Goal: Task Accomplishment & Management: Manage account settings

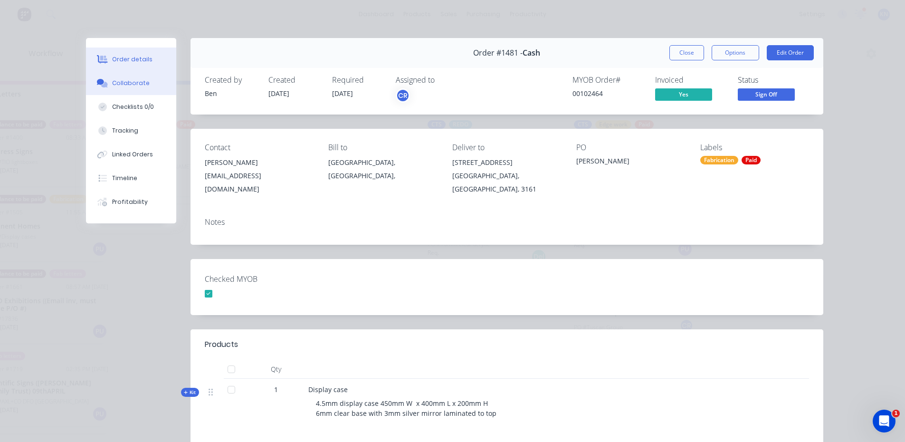
click at [124, 80] on div "Collaborate" at bounding box center [131, 83] width 38 height 9
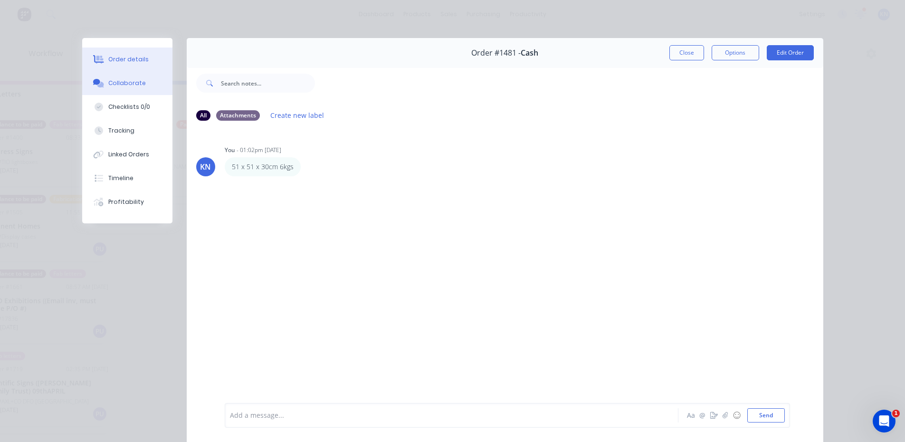
click at [115, 59] on div "Order details" at bounding box center [128, 59] width 40 height 9
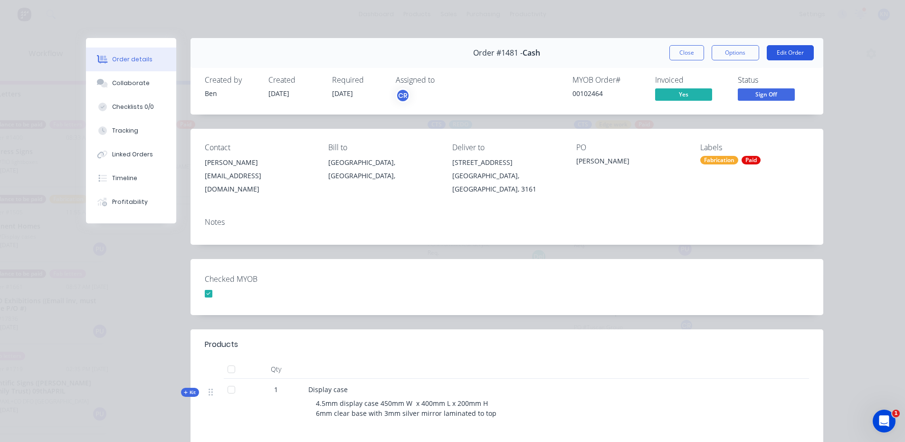
click at [787, 49] on button "Edit Order" at bounding box center [790, 52] width 47 height 15
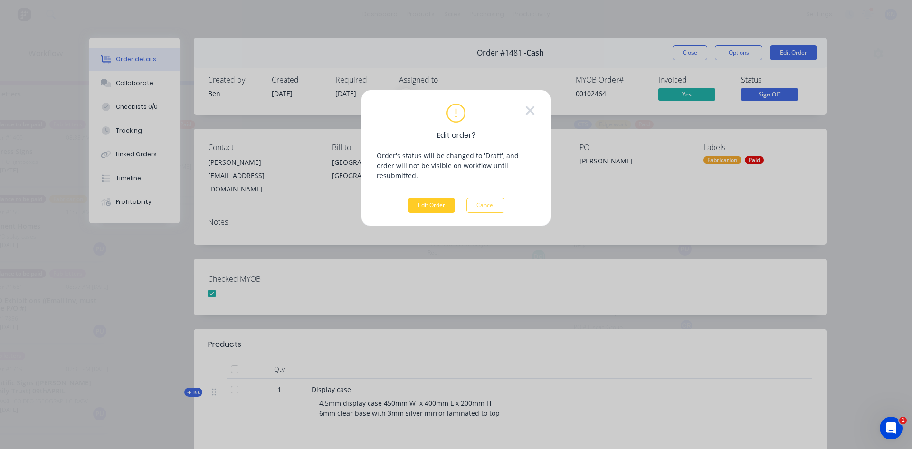
click at [423, 198] on button "Edit Order" at bounding box center [431, 205] width 47 height 15
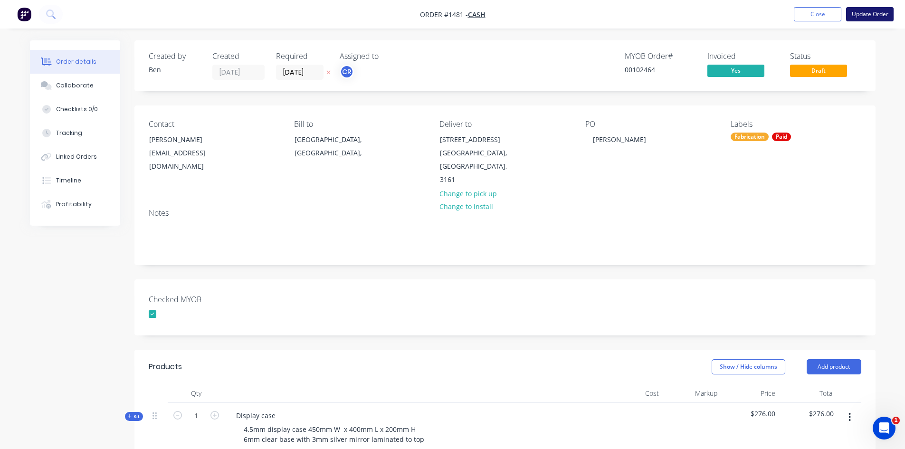
click at [870, 14] on button "Update Order" at bounding box center [869, 14] width 47 height 14
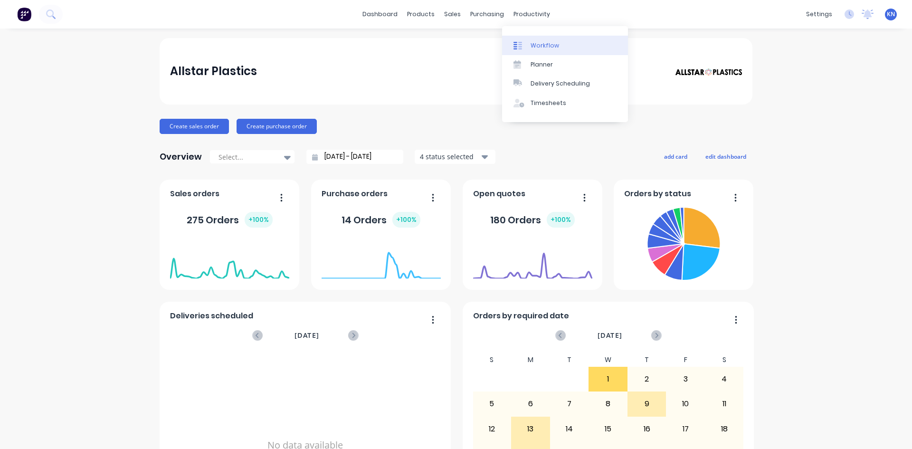
click at [557, 45] on link "Workflow" at bounding box center [565, 45] width 126 height 19
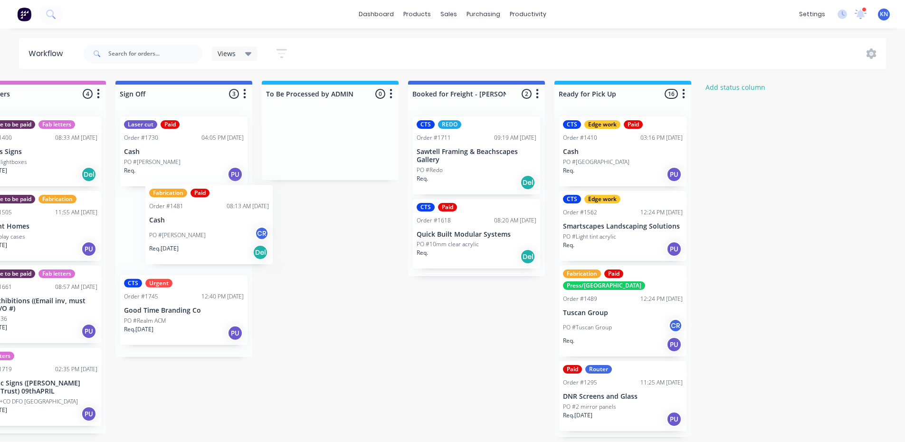
scroll to position [0, 1366]
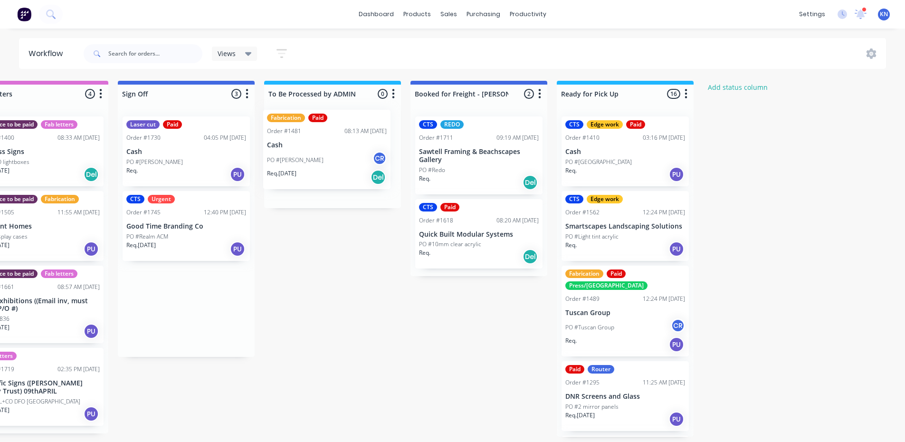
drag, startPoint x: 171, startPoint y: 239, endPoint x: 321, endPoint y: 156, distance: 171.8
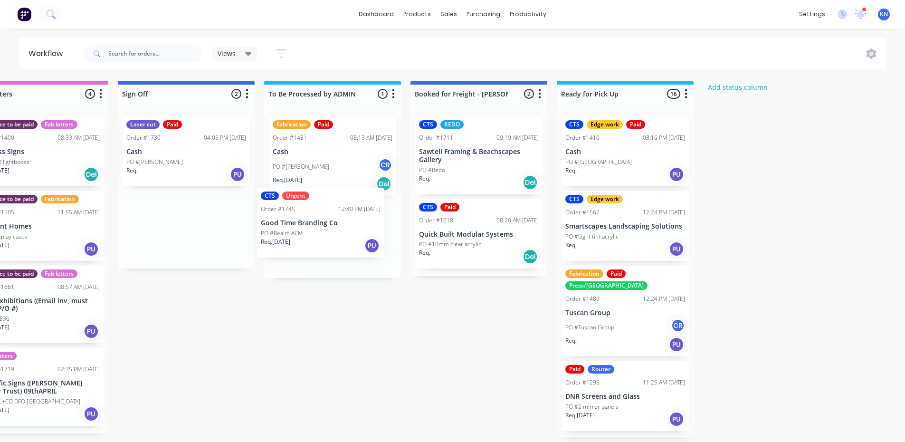
scroll to position [0, 1365]
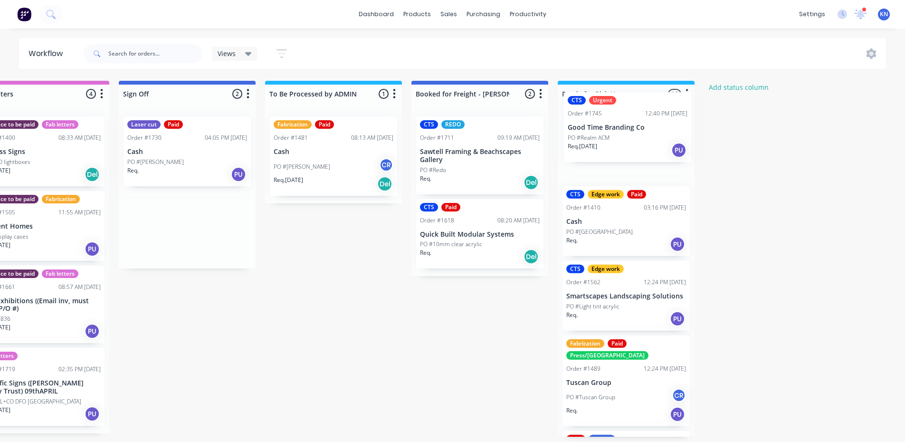
drag, startPoint x: 175, startPoint y: 226, endPoint x: 624, endPoint y: 126, distance: 460.3
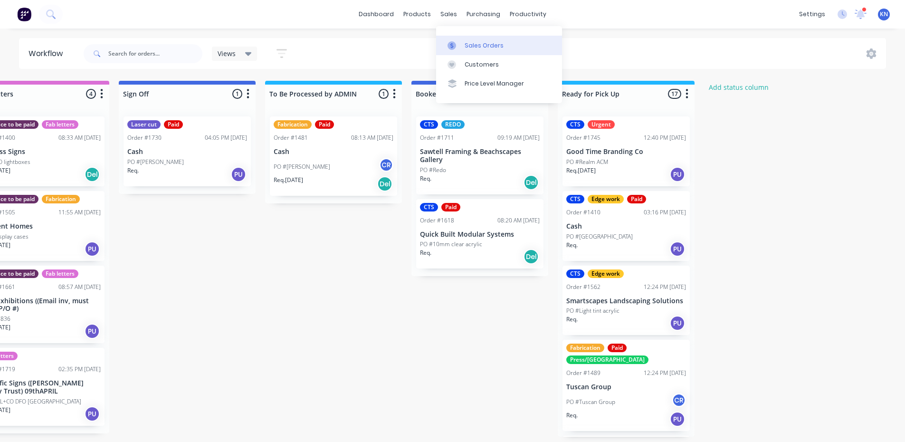
click at [502, 46] on link "Sales Orders" at bounding box center [499, 45] width 126 height 19
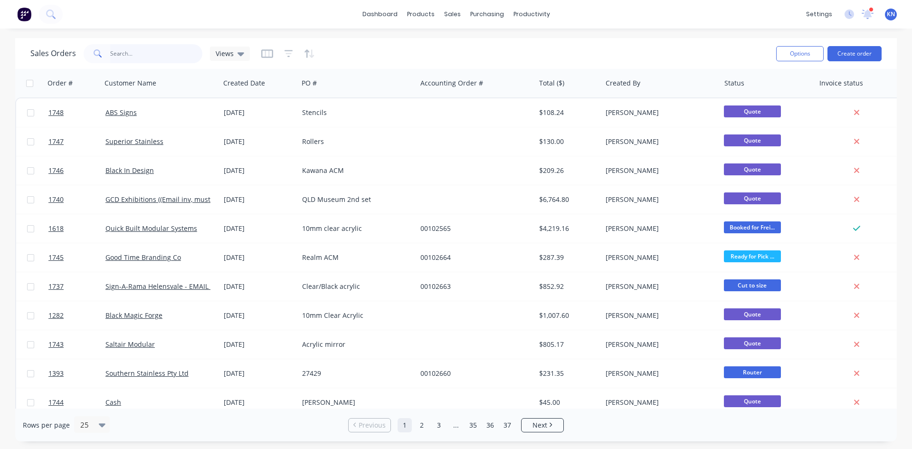
click at [137, 57] on input "text" at bounding box center [156, 53] width 93 height 19
type input "1745"
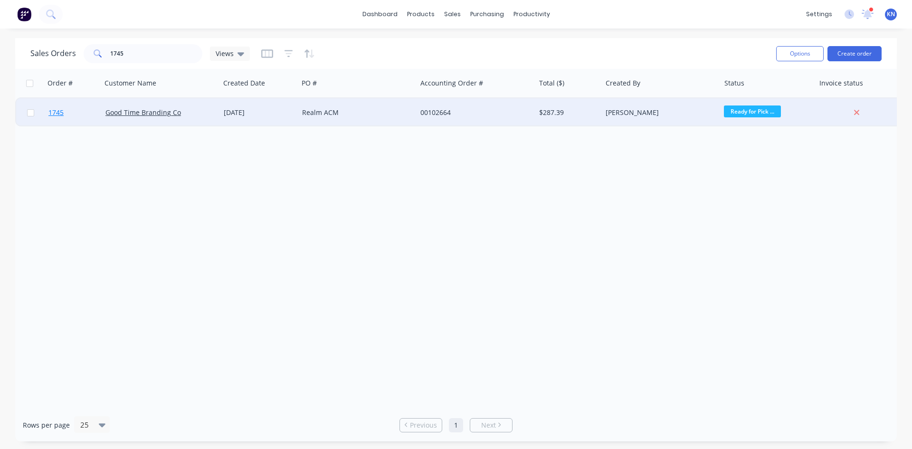
click at [82, 108] on link "1745" at bounding box center [76, 112] width 57 height 28
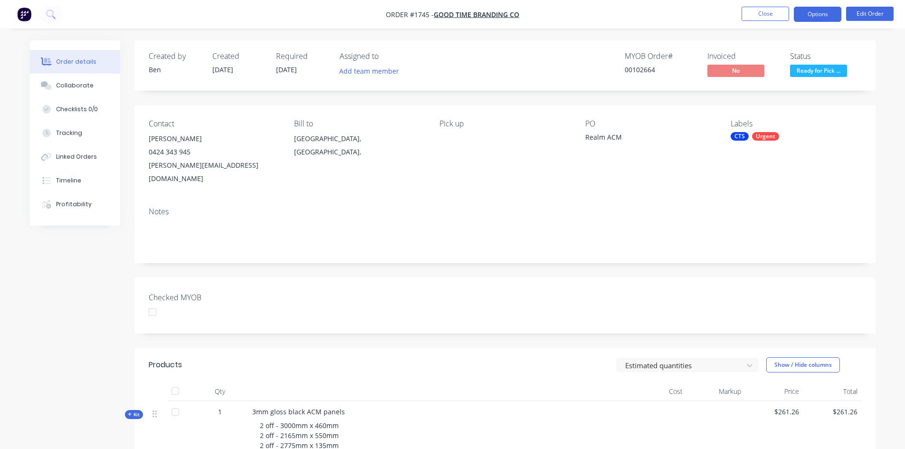
click at [819, 13] on button "Options" at bounding box center [817, 14] width 47 height 15
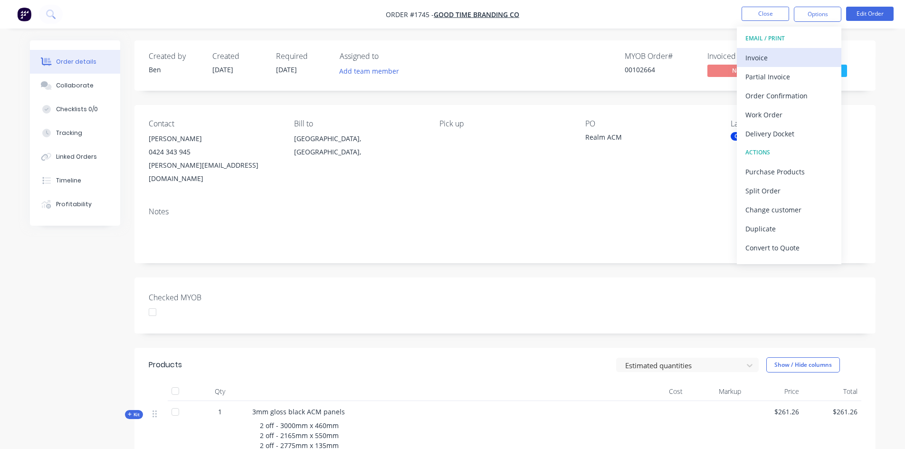
click at [762, 57] on div "Invoice" at bounding box center [788, 58] width 87 height 14
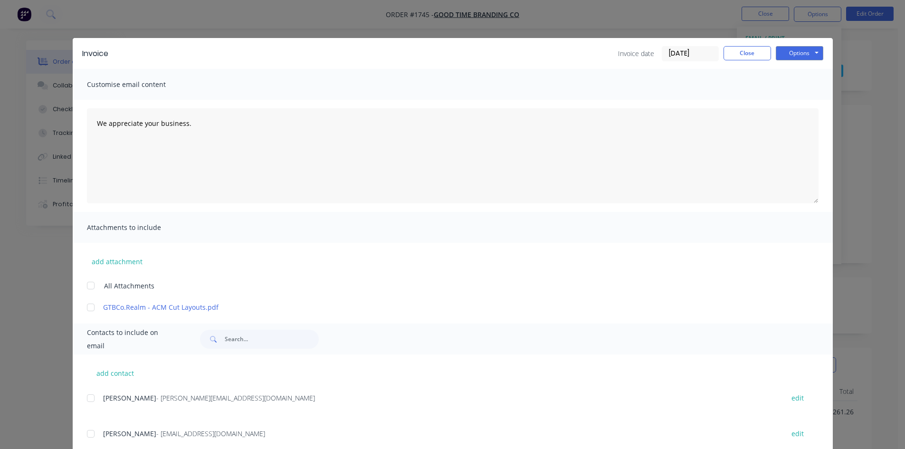
scroll to position [27, 0]
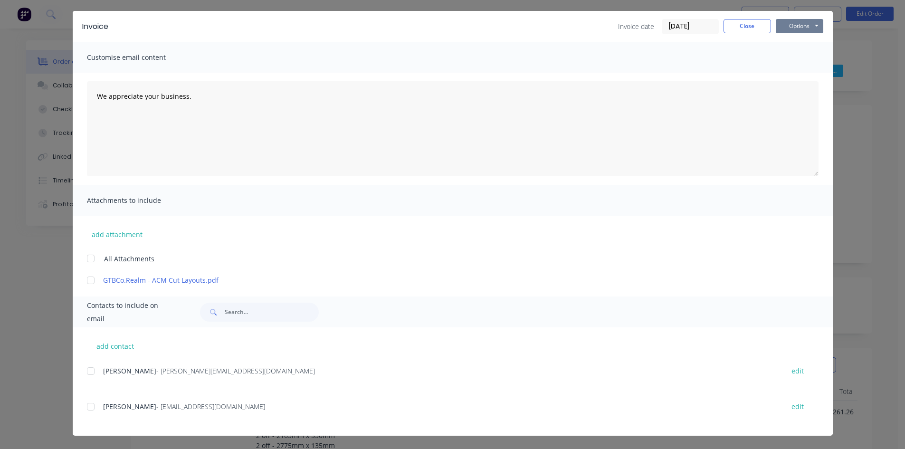
click at [790, 24] on button "Options" at bounding box center [799, 26] width 47 height 14
click at [793, 56] on button "Print" at bounding box center [806, 59] width 61 height 16
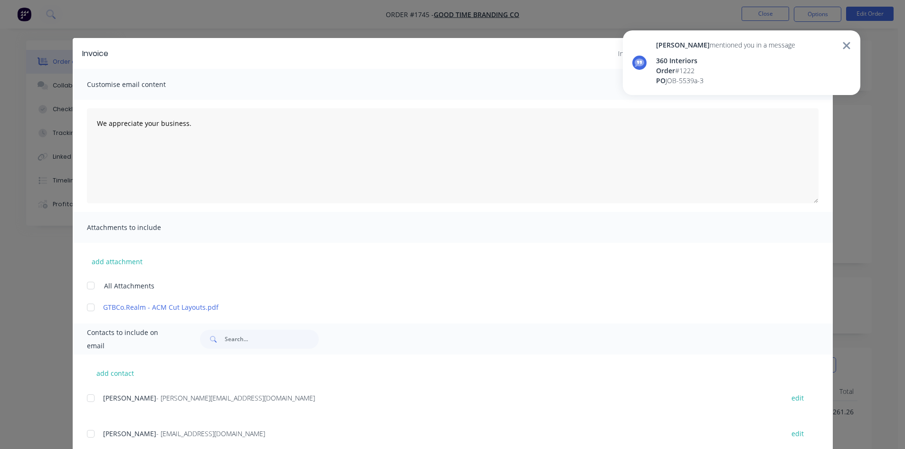
click at [654, 206] on div "We appreciate your business." at bounding box center [453, 156] width 760 height 112
click at [681, 63] on div "360 Interiors" at bounding box center [725, 61] width 139 height 10
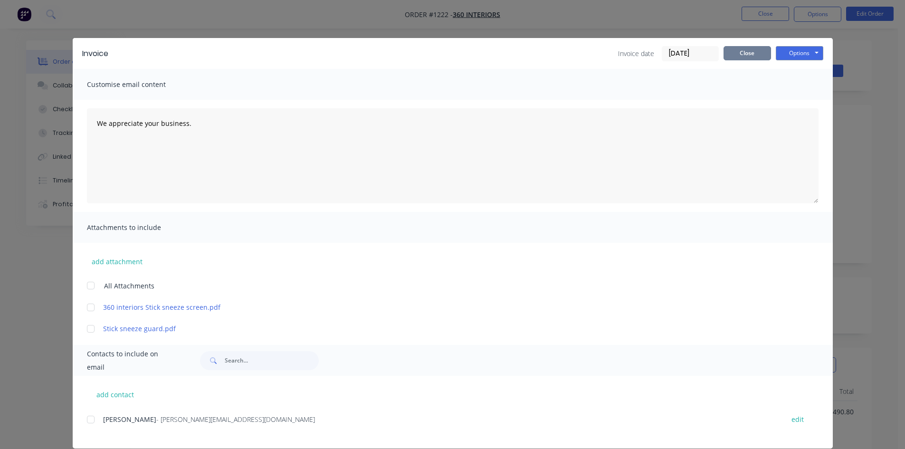
click at [755, 53] on button "Close" at bounding box center [746, 53] width 47 height 14
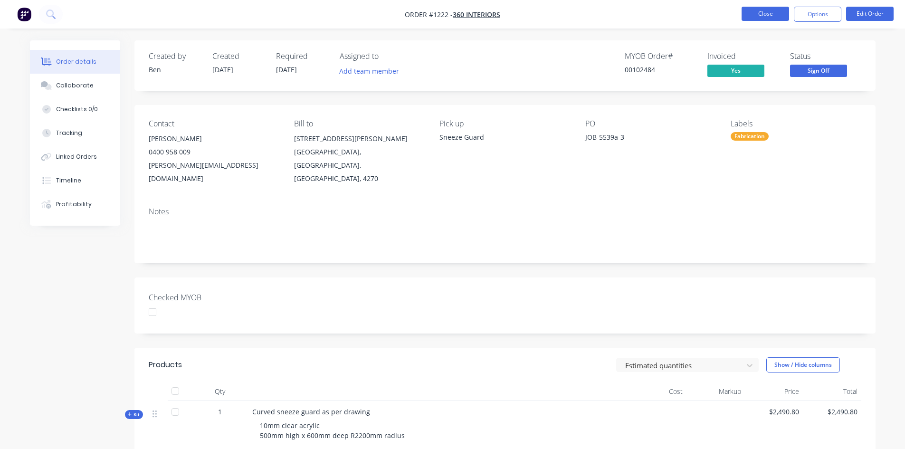
click at [778, 12] on button "Close" at bounding box center [764, 14] width 47 height 14
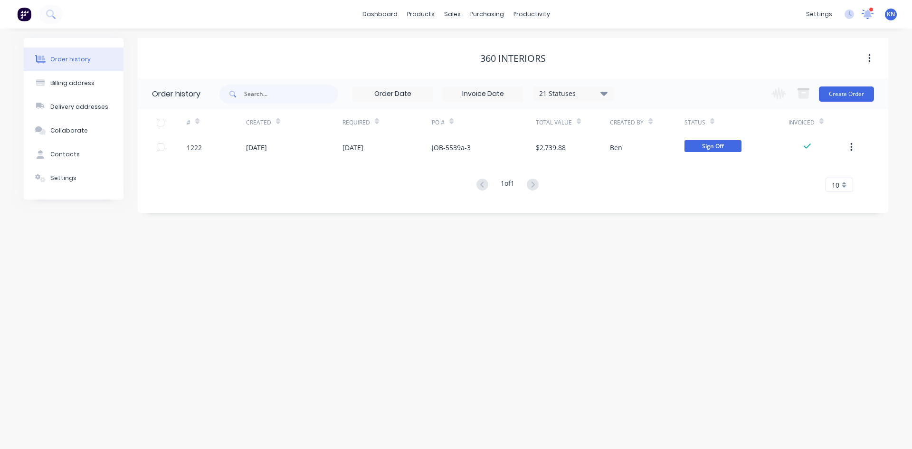
click at [870, 12] on icon at bounding box center [867, 13] width 9 height 8
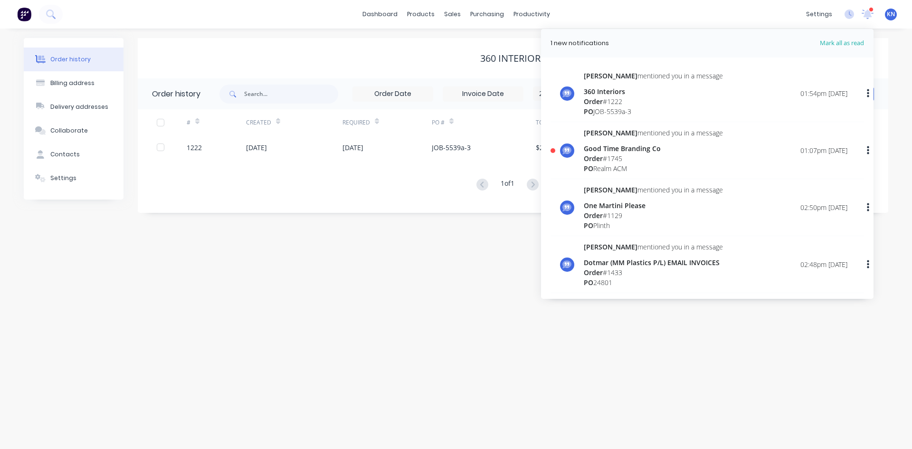
click at [623, 94] on div "360 Interiors" at bounding box center [653, 91] width 139 height 10
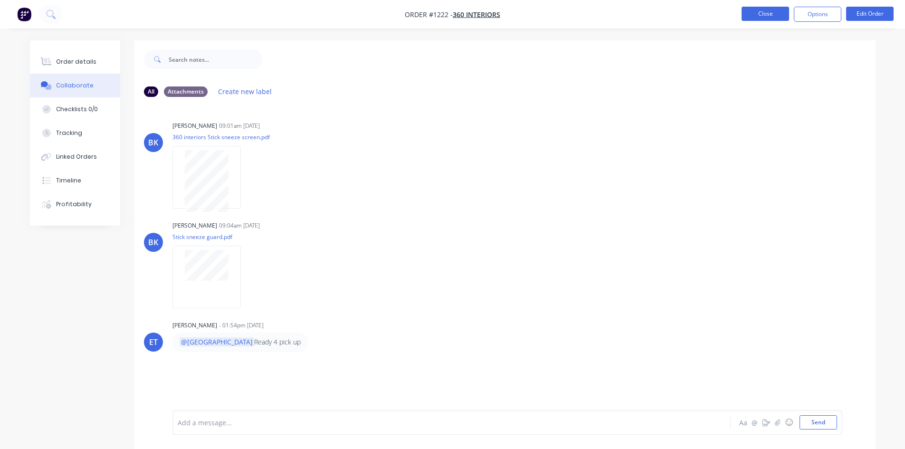
click at [770, 15] on button "Close" at bounding box center [764, 14] width 47 height 14
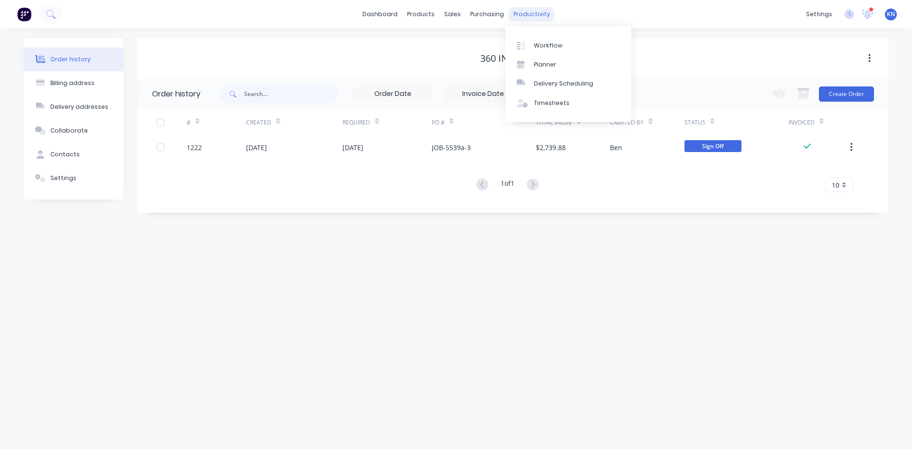
click at [531, 12] on div "productivity" at bounding box center [532, 14] width 46 height 14
click at [547, 45] on div "Workflow" at bounding box center [548, 45] width 28 height 9
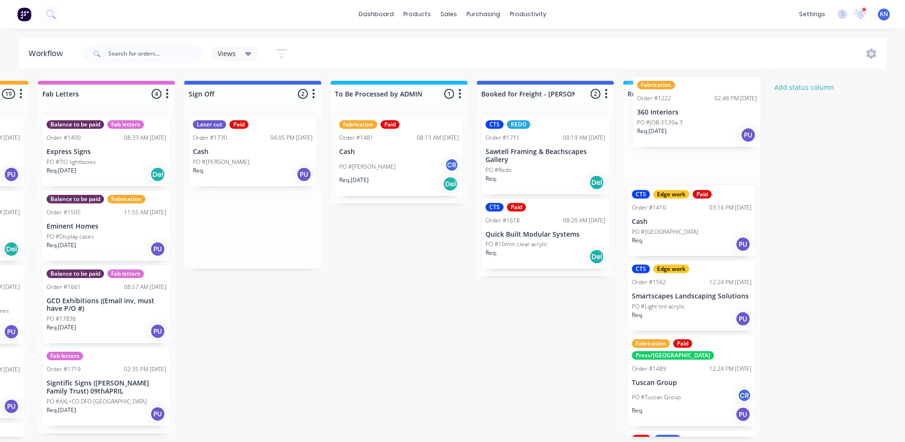
scroll to position [0, 1303]
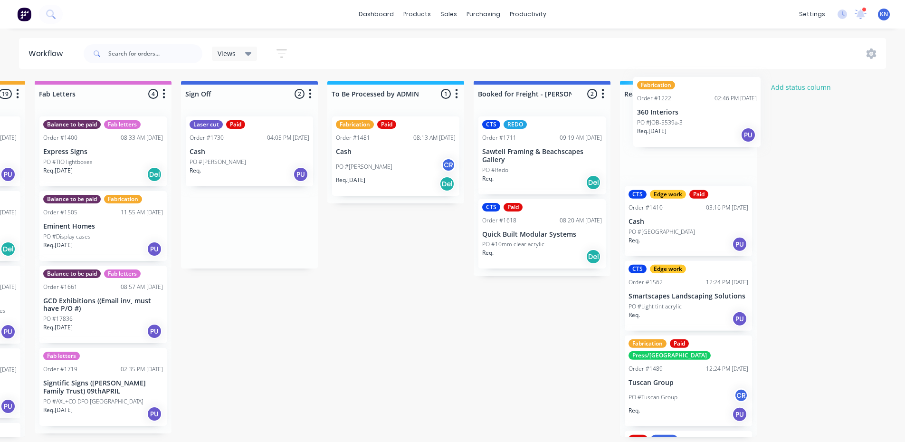
drag, startPoint x: 410, startPoint y: 232, endPoint x: 680, endPoint y: 120, distance: 291.7
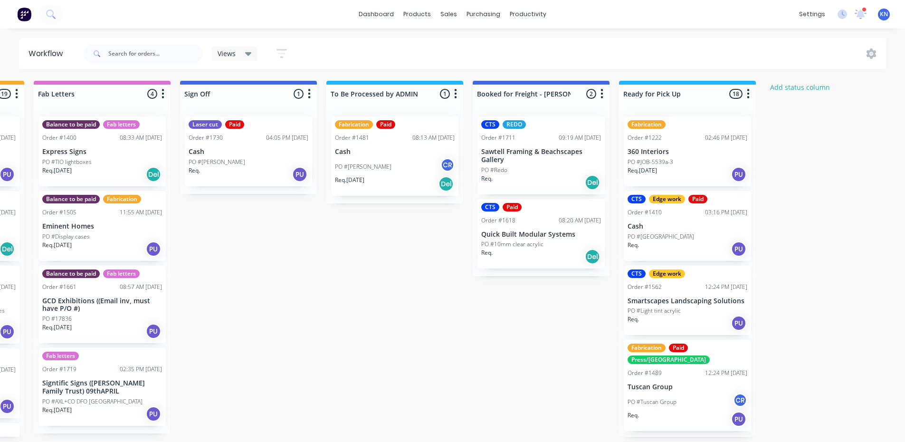
click at [688, 149] on p "360 Interiors" at bounding box center [687, 152] width 120 height 8
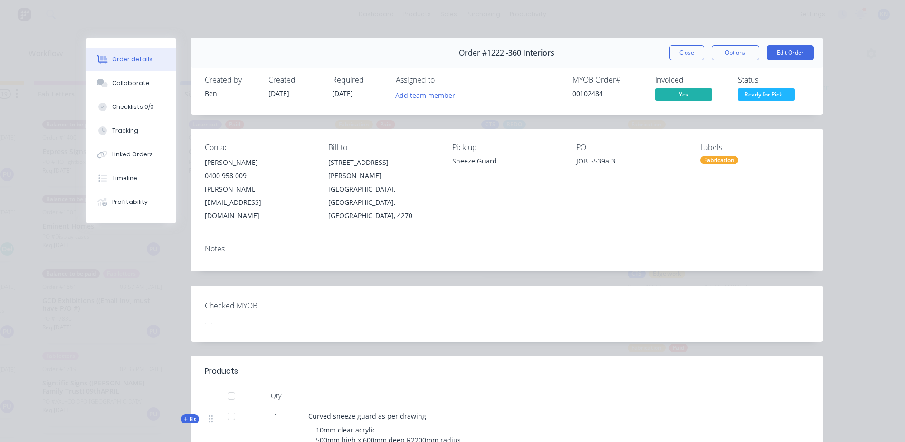
drag, startPoint x: 684, startPoint y: 53, endPoint x: 660, endPoint y: 1, distance: 57.2
click at [684, 53] on button "Close" at bounding box center [686, 52] width 35 height 15
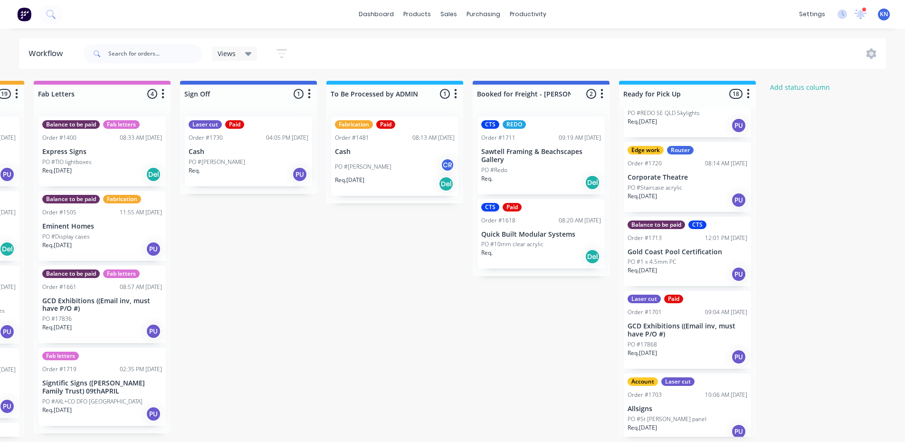
scroll to position [1045, 0]
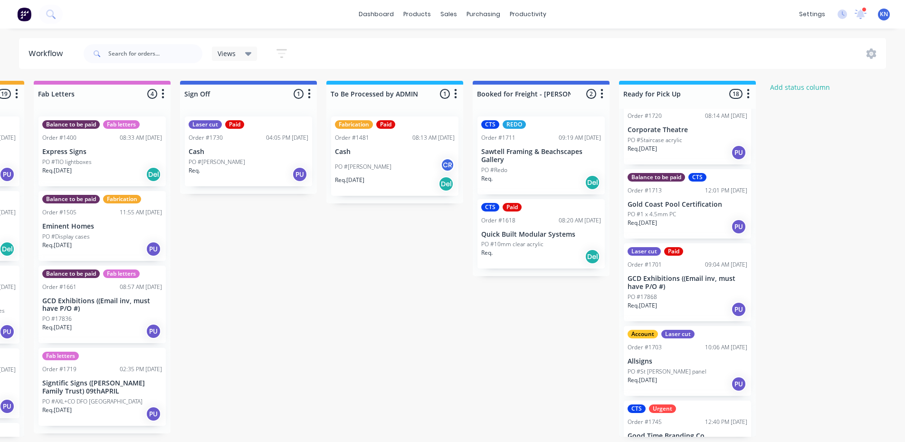
click at [673, 200] on p "Gold Coast Pool Certification" at bounding box center [687, 204] width 120 height 8
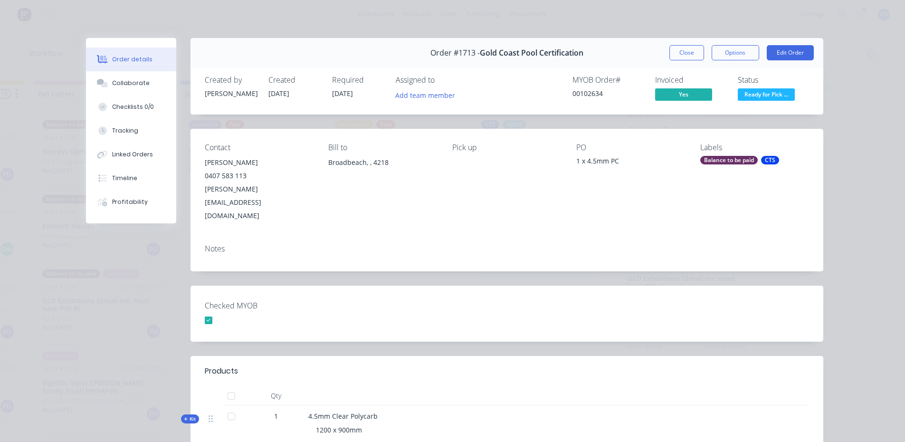
click at [740, 161] on div "Balance to be paid" at bounding box center [728, 160] width 57 height 9
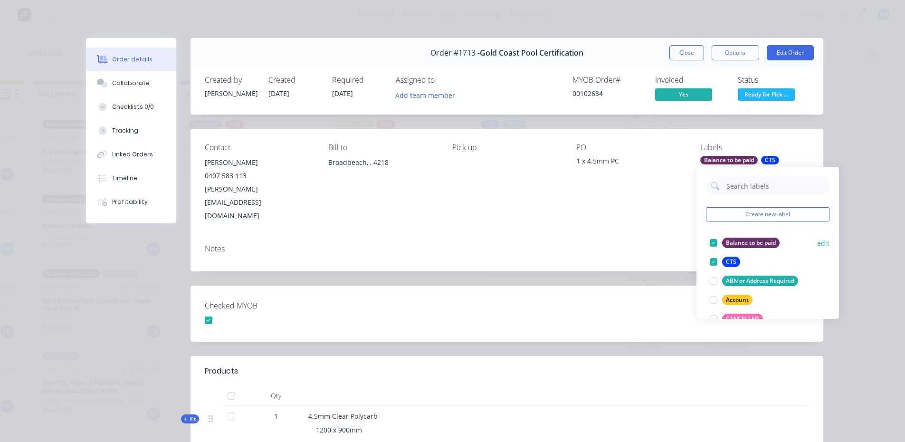
click at [712, 243] on div at bounding box center [713, 242] width 19 height 19
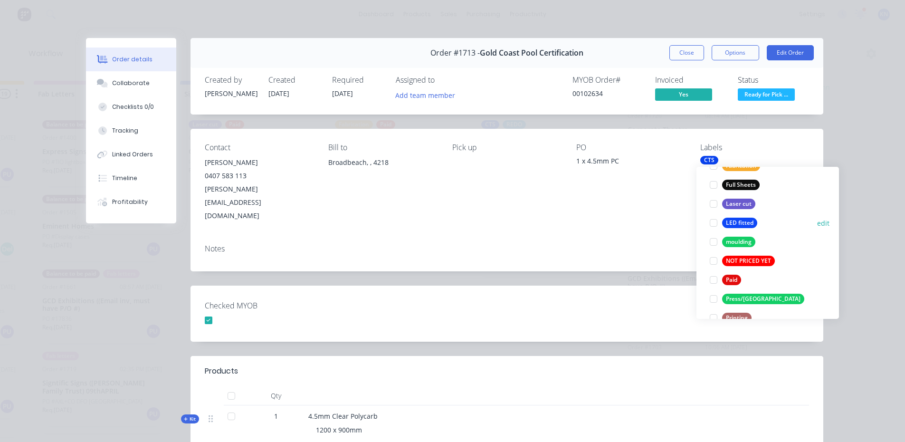
scroll to position [332, 0]
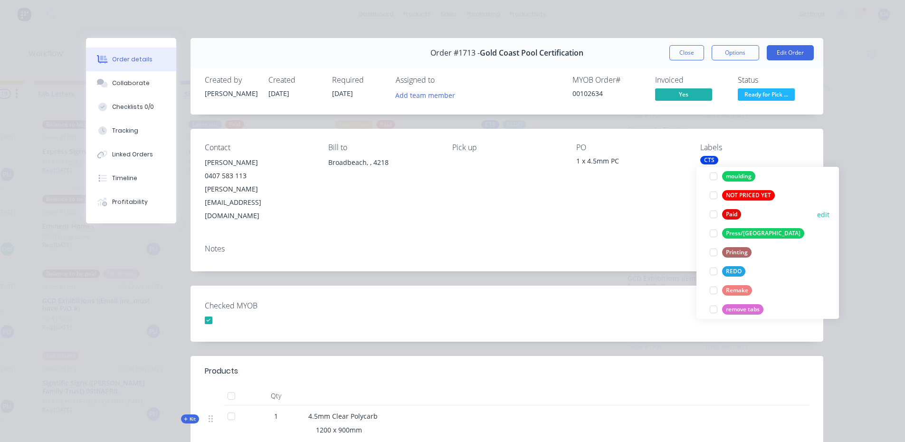
click at [712, 215] on div at bounding box center [713, 214] width 19 height 19
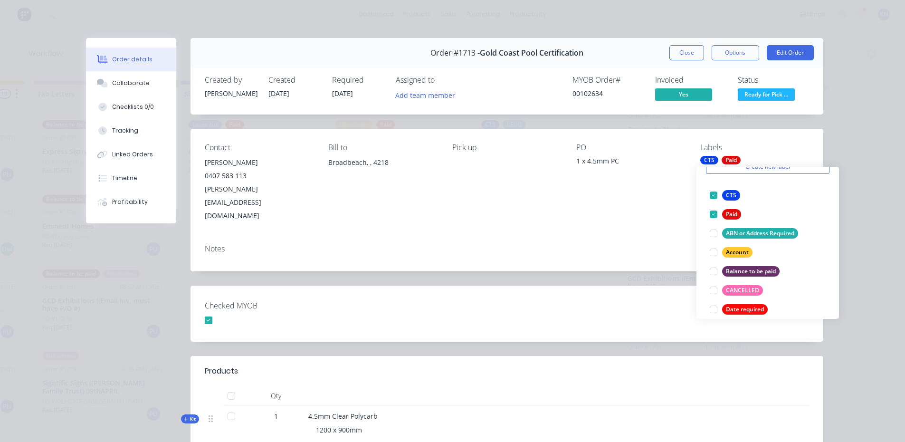
click at [650, 237] on div "Notes" at bounding box center [506, 254] width 633 height 35
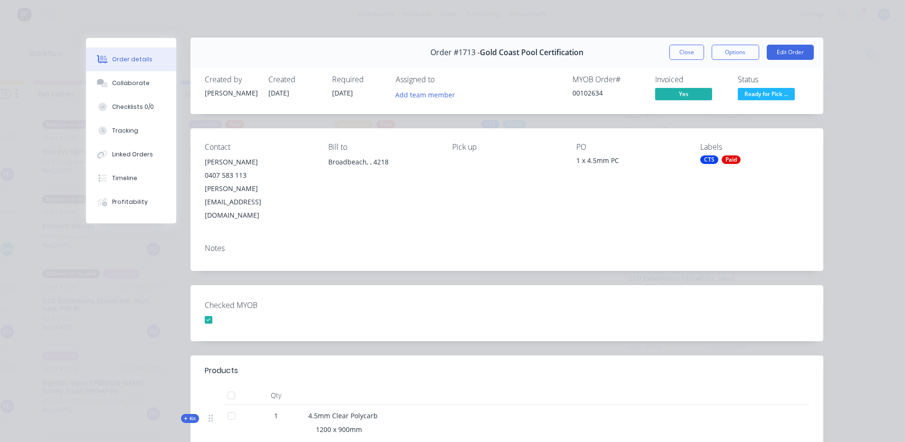
scroll to position [0, 0]
click at [769, 94] on span "Ready for Pick ..." at bounding box center [766, 94] width 57 height 12
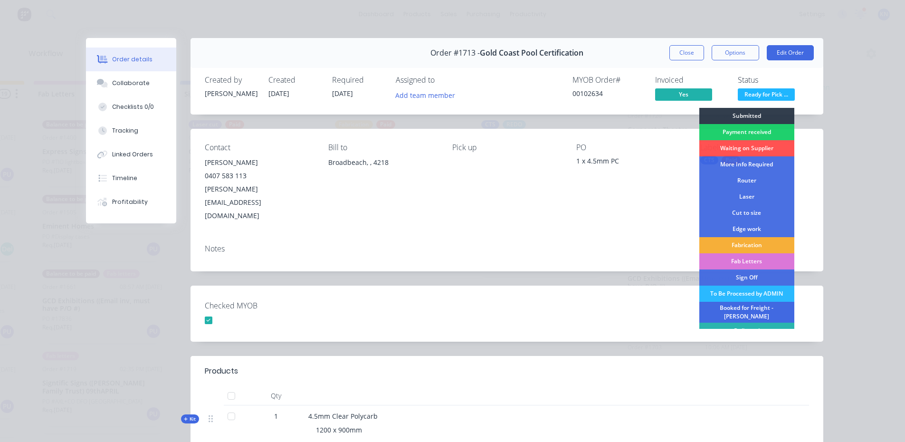
scroll to position [18, 0]
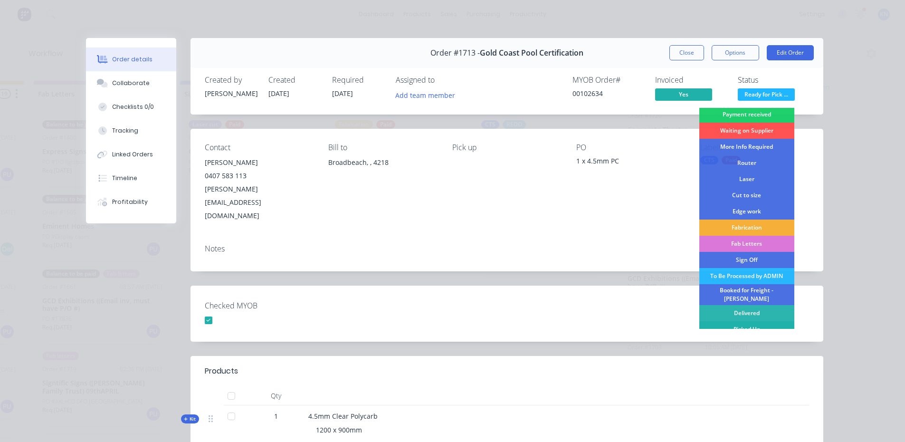
click at [737, 325] on div "Picked Up" at bounding box center [746, 329] width 95 height 16
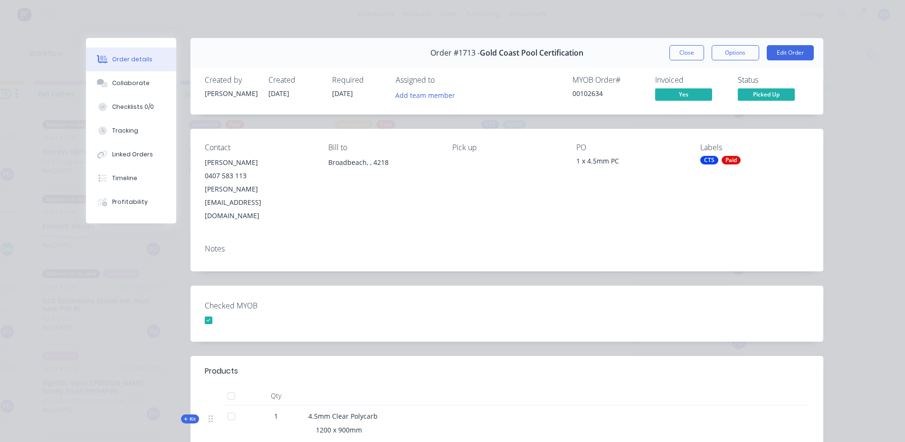
scroll to position [993, 0]
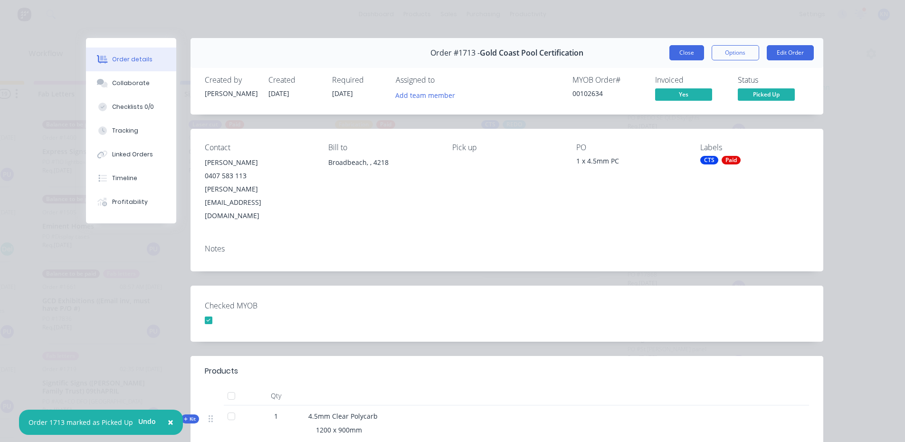
click at [683, 52] on button "Close" at bounding box center [686, 52] width 35 height 15
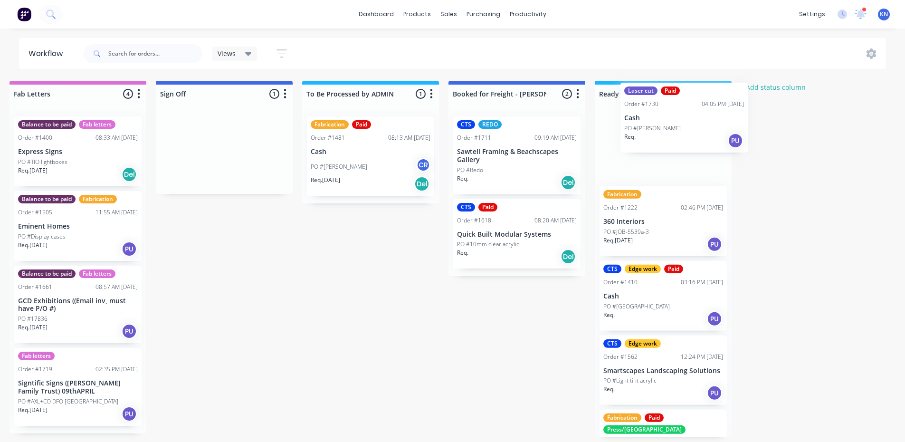
scroll to position [0, 1329]
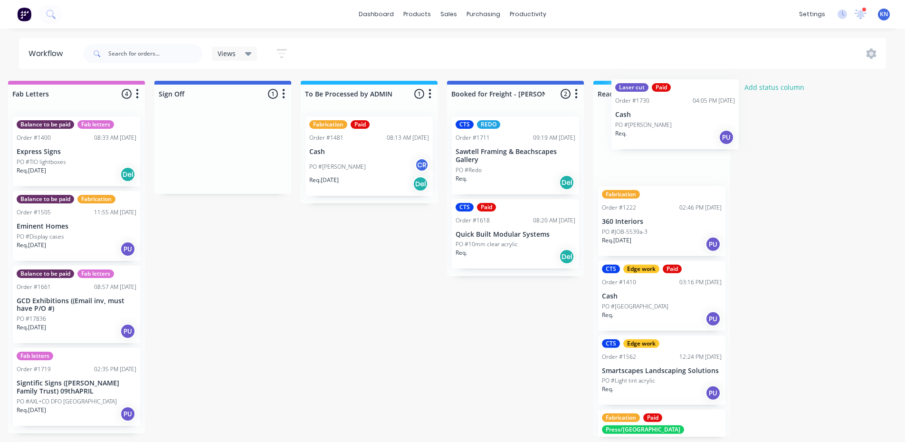
drag, startPoint x: 218, startPoint y: 151, endPoint x: 651, endPoint y: 114, distance: 434.3
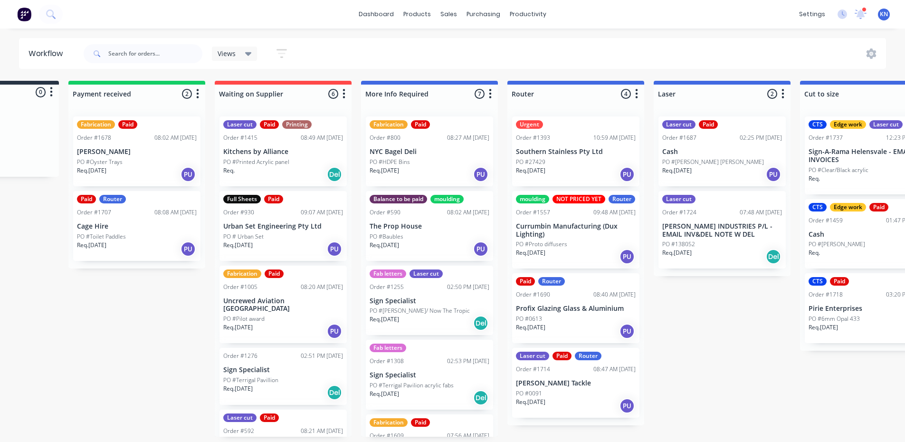
scroll to position [0, 0]
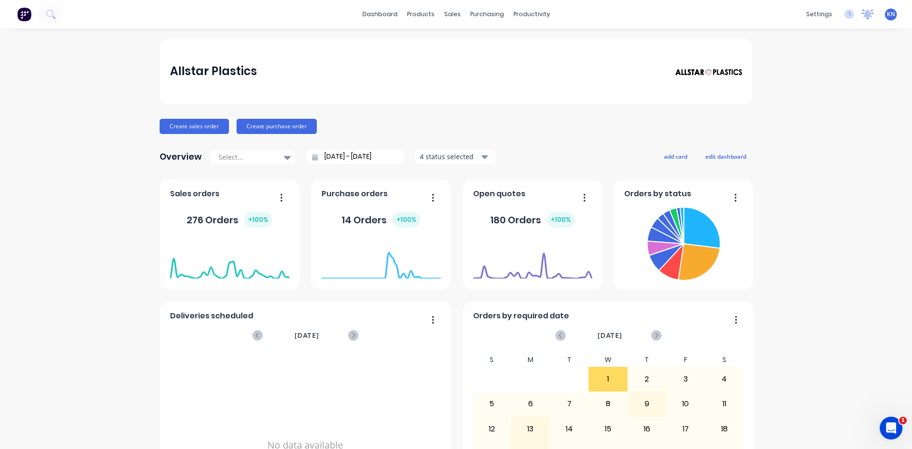
click at [863, 17] on icon at bounding box center [867, 13] width 9 height 8
click at [863, 15] on icon at bounding box center [867, 13] width 9 height 8
click at [863, 16] on icon at bounding box center [867, 13] width 9 height 9
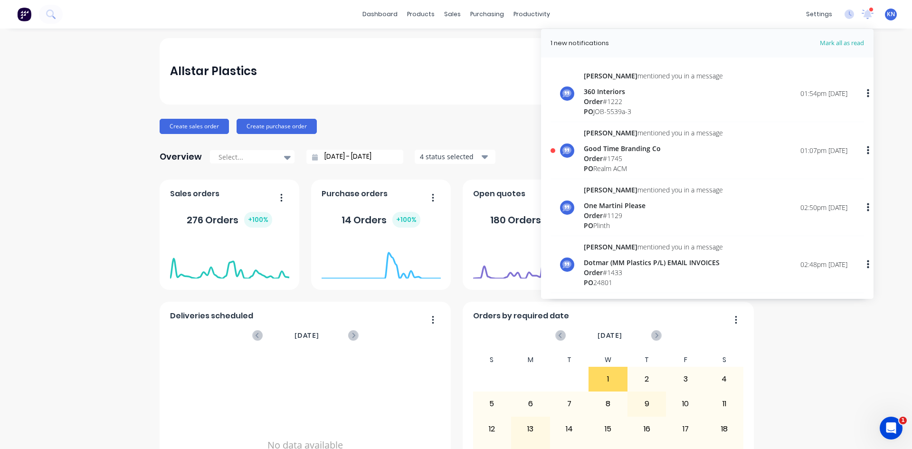
click at [602, 146] on div "Good Time Branding Co" at bounding box center [653, 148] width 139 height 10
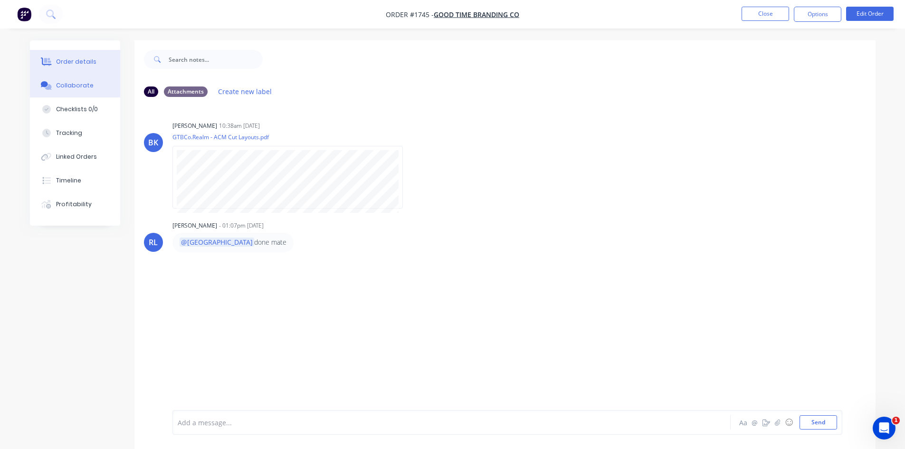
click at [88, 59] on div "Order details" at bounding box center [76, 61] width 40 height 9
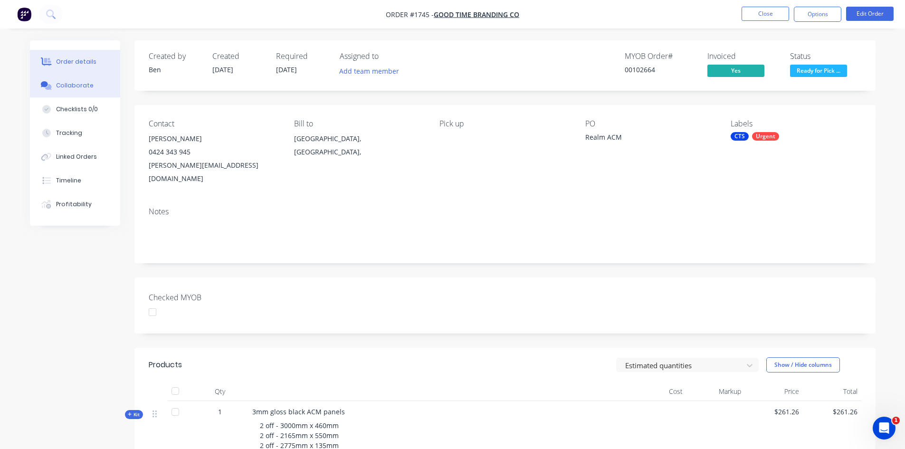
click at [85, 85] on div "Collaborate" at bounding box center [75, 85] width 38 height 9
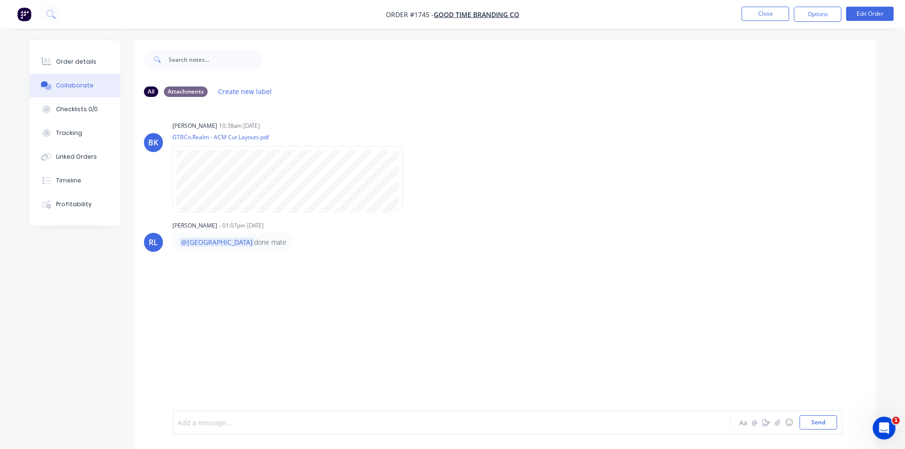
click at [221, 421] on div at bounding box center [425, 422] width 494 height 10
click at [63, 58] on div "Order details" at bounding box center [76, 61] width 40 height 9
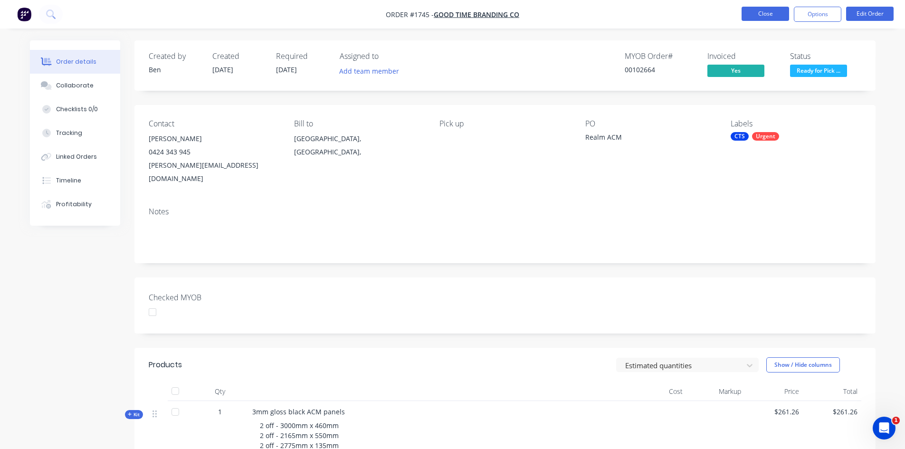
click at [766, 13] on button "Close" at bounding box center [764, 14] width 47 height 14
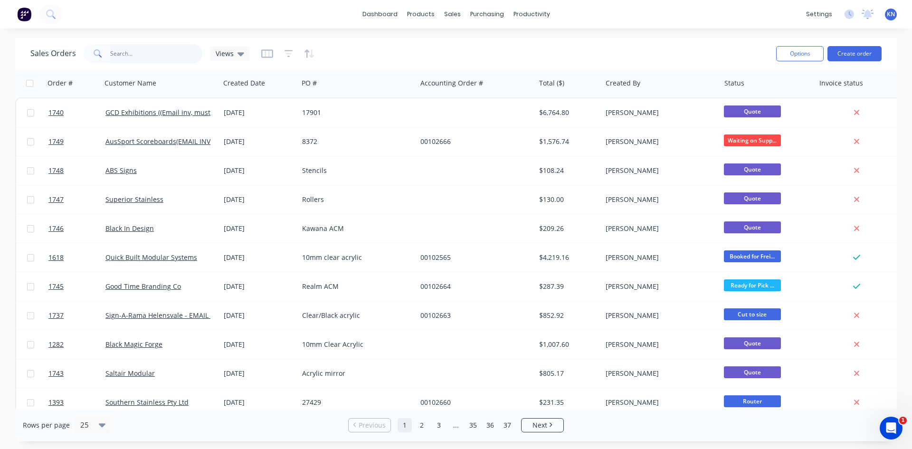
click at [150, 53] on input "text" at bounding box center [156, 53] width 93 height 19
type input "1738"
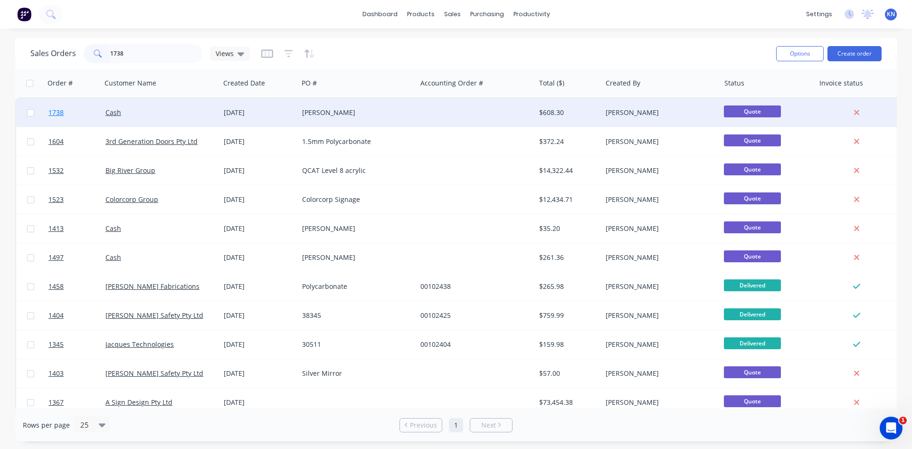
click at [58, 112] on span "1738" at bounding box center [55, 112] width 15 height 9
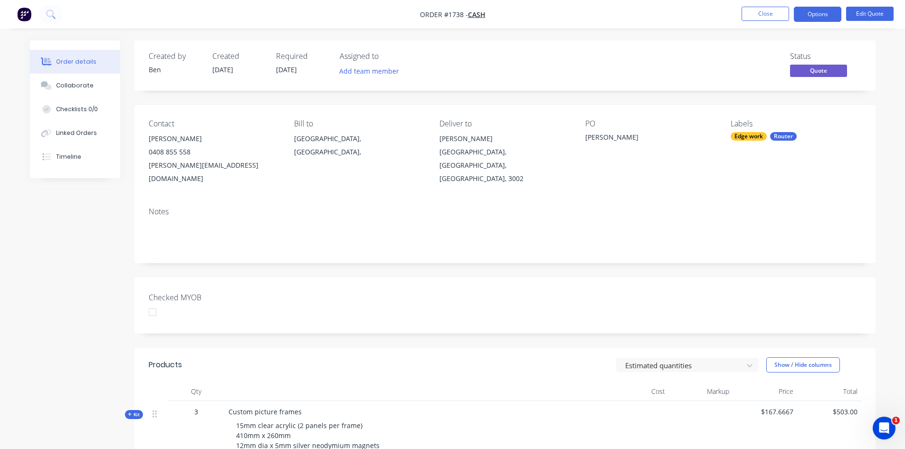
click at [158, 303] on div at bounding box center [152, 312] width 19 height 19
click at [819, 11] on button "Options" at bounding box center [817, 14] width 47 height 15
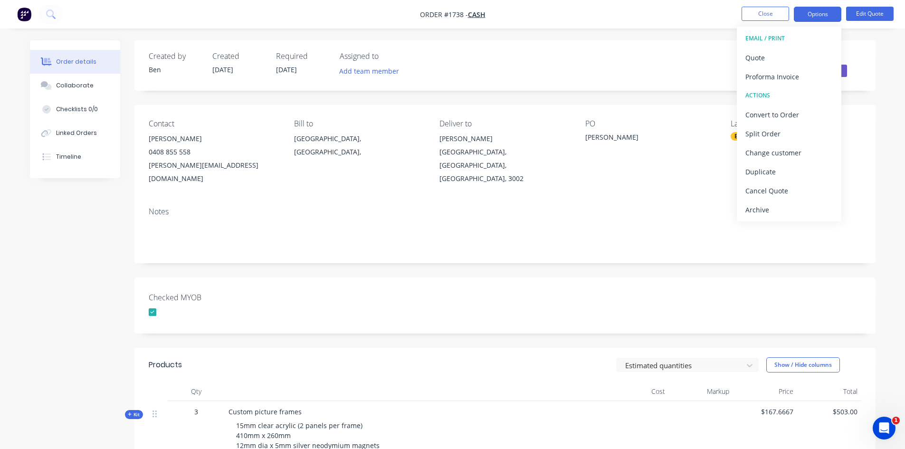
click at [622, 253] on div "Created by Ben Created 01/10/25 Required 01/10/25 Assigned to Add team member S…" at bounding box center [504, 343] width 741 height 606
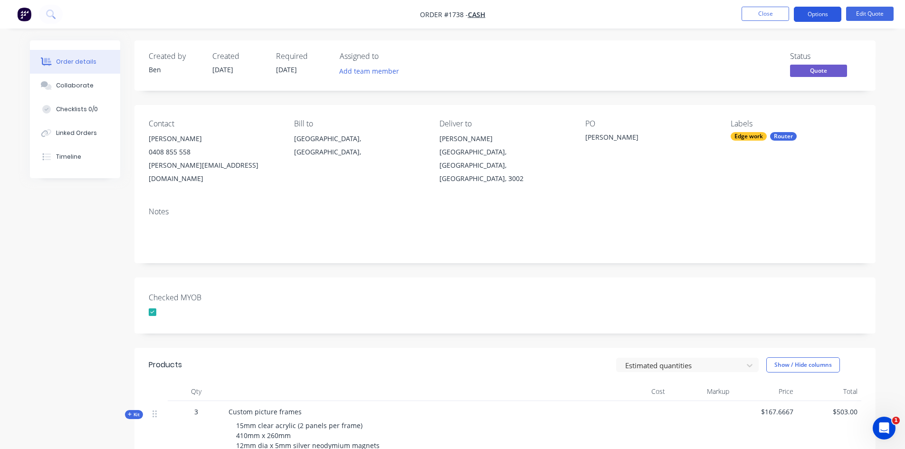
click at [821, 9] on button "Options" at bounding box center [817, 14] width 47 height 15
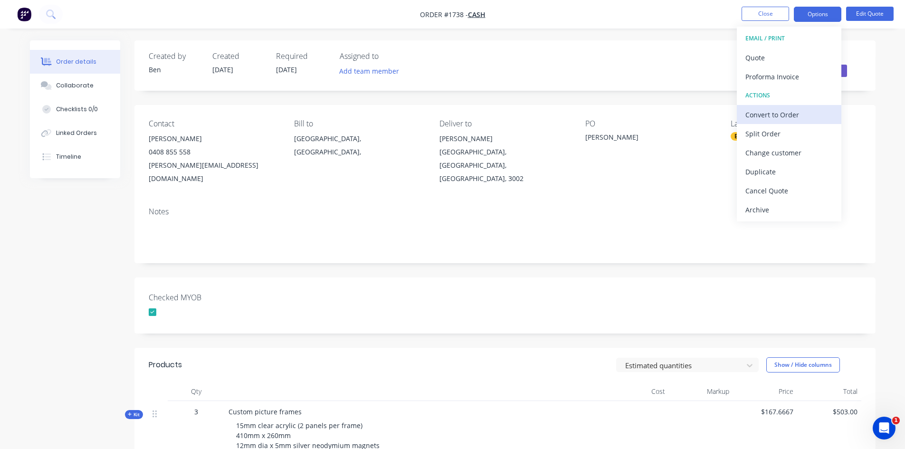
click at [787, 115] on div "Convert to Order" at bounding box center [788, 115] width 87 height 14
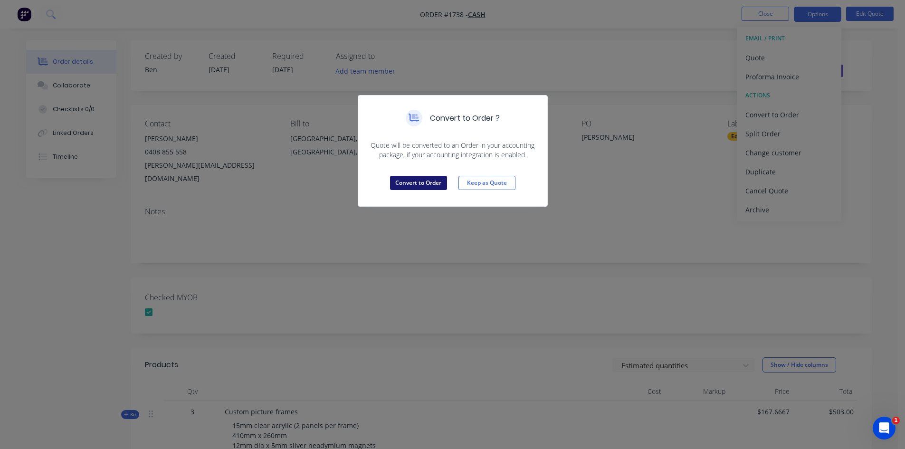
click at [424, 185] on button "Convert to Order" at bounding box center [418, 183] width 57 height 14
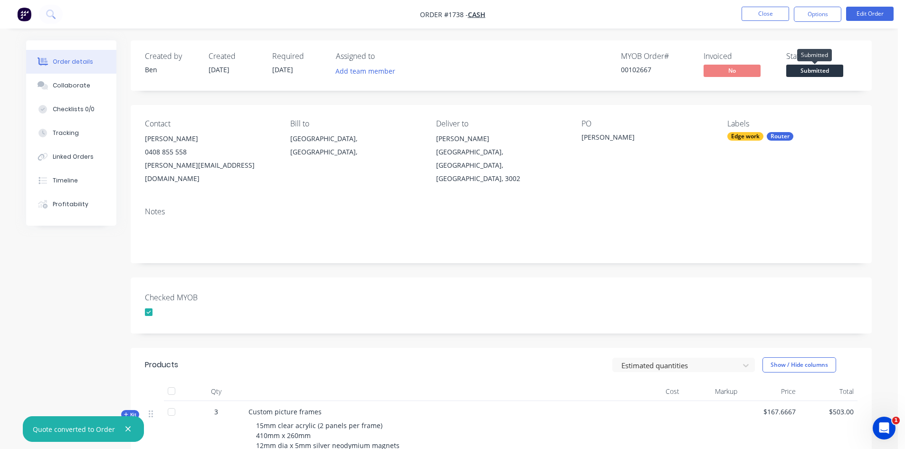
click at [813, 70] on span "Submitted" at bounding box center [814, 71] width 57 height 12
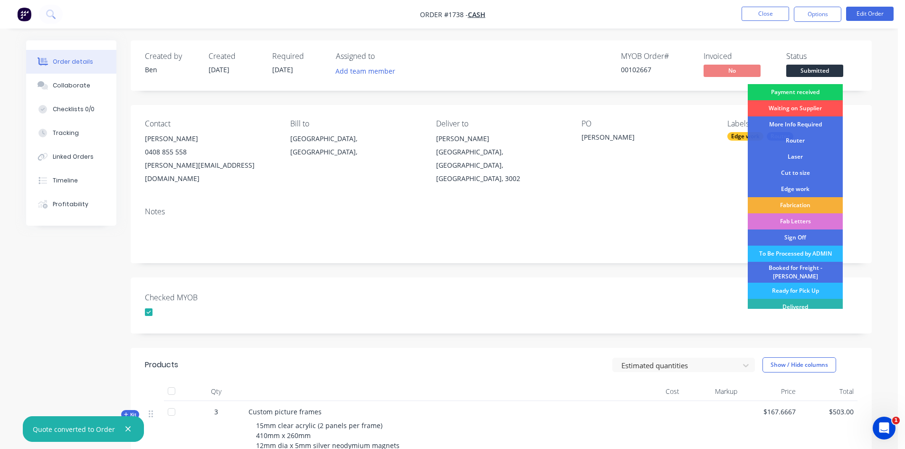
click at [805, 91] on div "Payment received" at bounding box center [795, 92] width 95 height 16
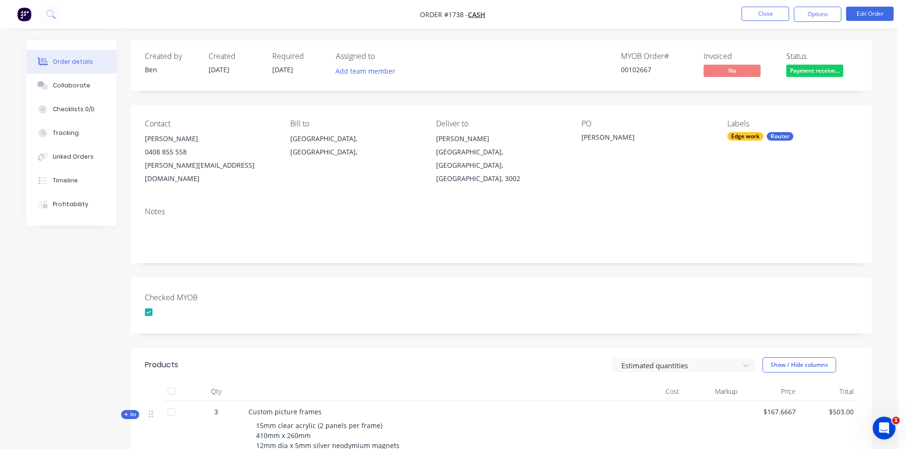
click at [748, 137] on div "Edge work" at bounding box center [745, 136] width 36 height 9
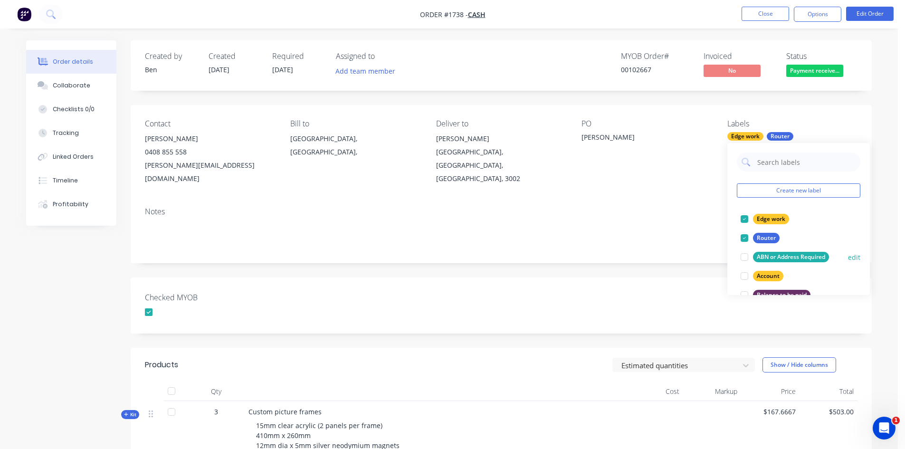
scroll to position [95, 0]
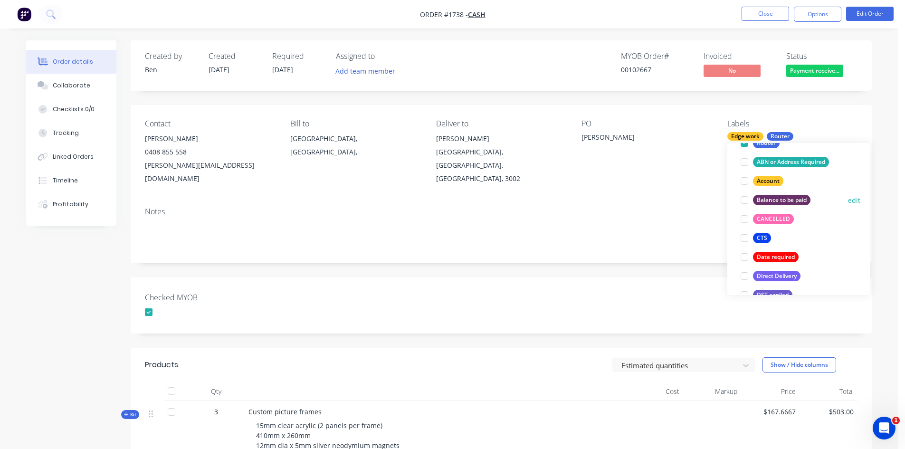
click at [742, 202] on div at bounding box center [744, 199] width 19 height 19
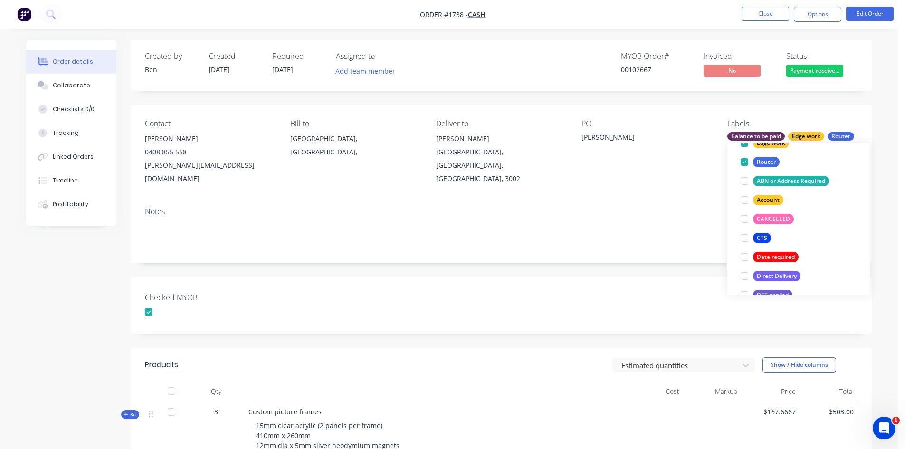
scroll to position [19, 0]
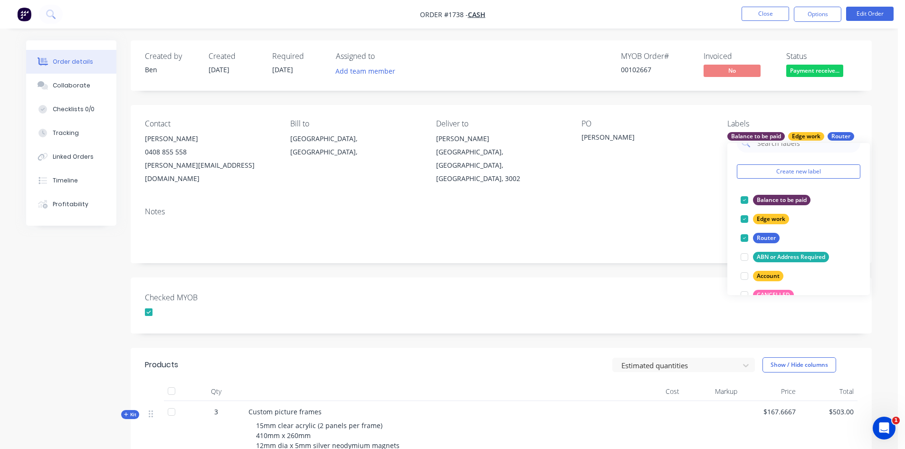
click at [579, 303] on div "Checked MYOB" at bounding box center [501, 305] width 741 height 56
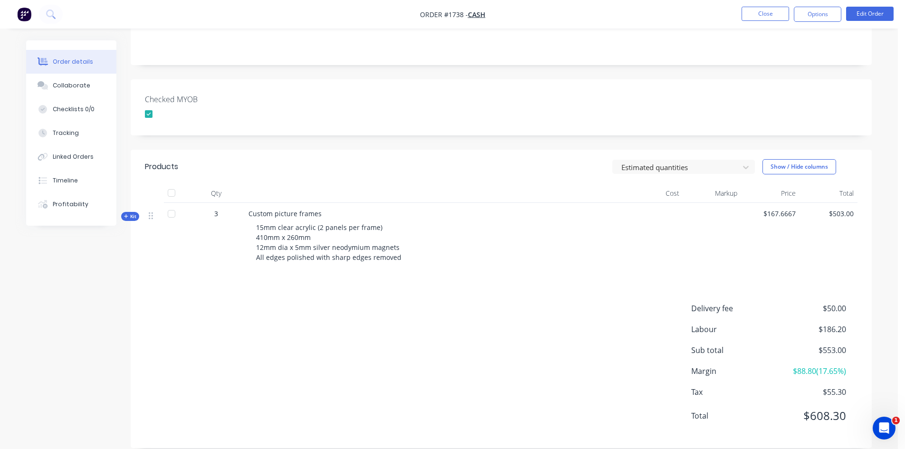
scroll to position [0, 0]
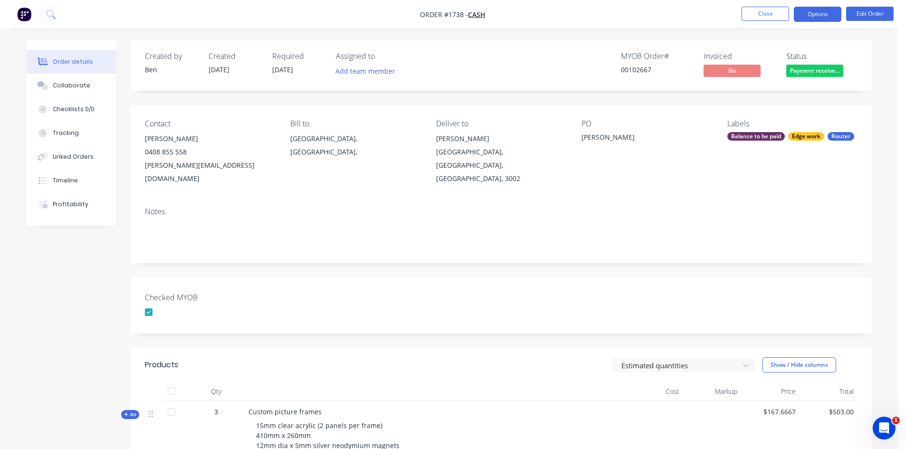
click at [822, 13] on button "Options" at bounding box center [817, 14] width 47 height 15
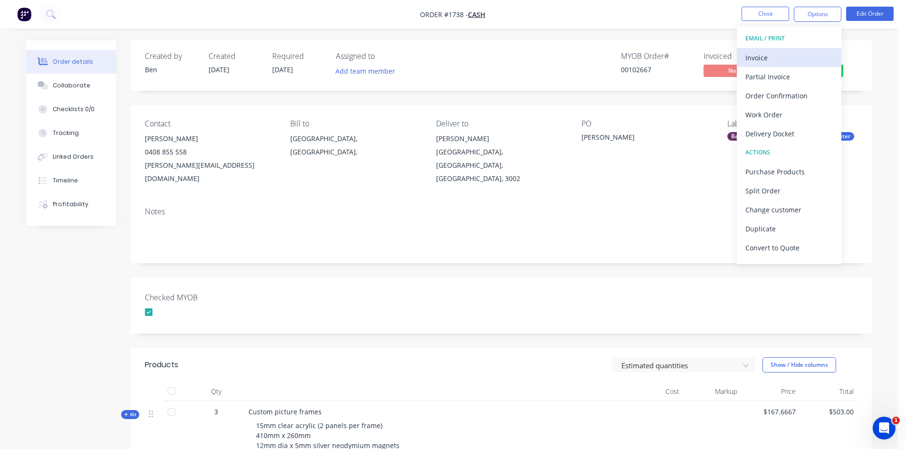
click at [743, 57] on button "Invoice" at bounding box center [789, 57] width 104 height 19
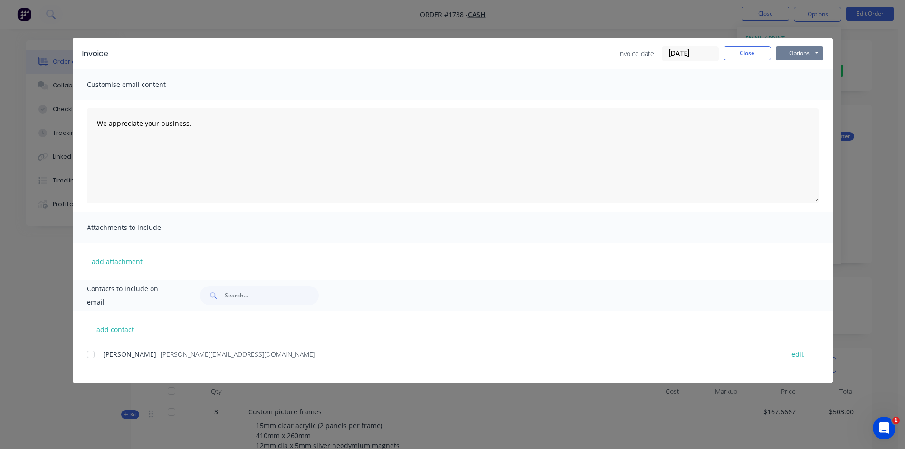
click at [796, 55] on button "Options" at bounding box center [799, 53] width 47 height 14
click at [794, 85] on button "Print" at bounding box center [806, 86] width 61 height 16
click at [754, 51] on button "Close" at bounding box center [746, 53] width 47 height 14
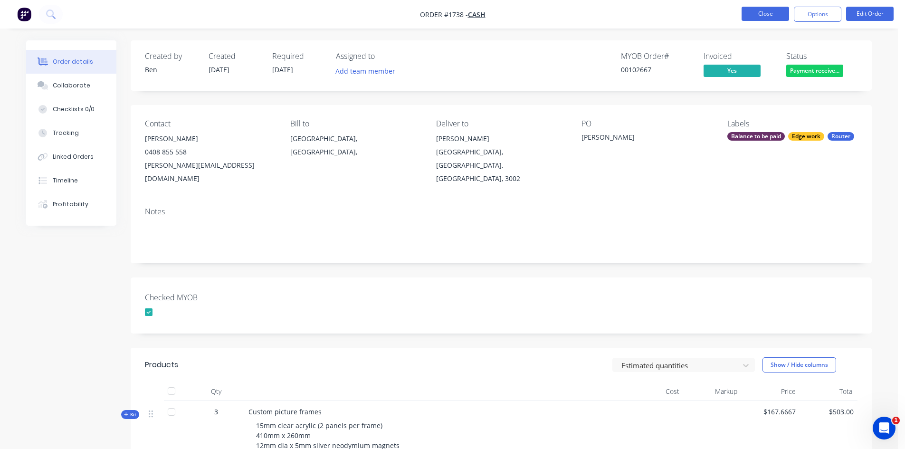
click at [771, 14] on button "Close" at bounding box center [764, 14] width 47 height 14
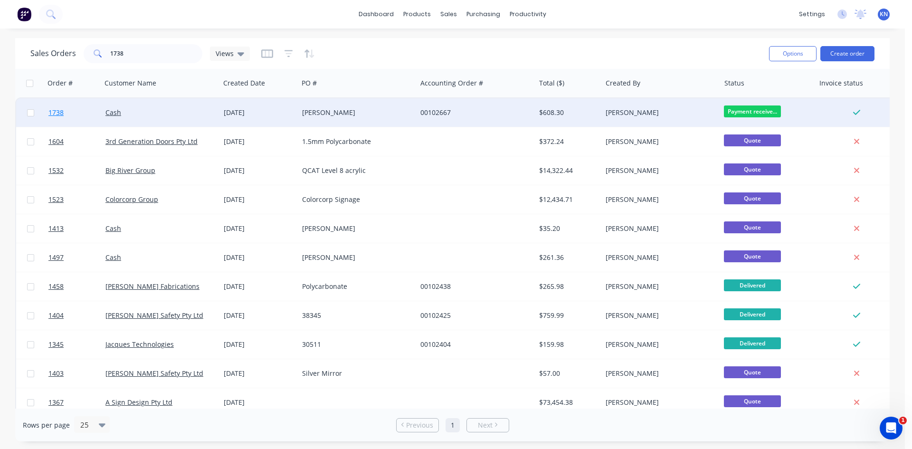
click at [53, 111] on span "1738" at bounding box center [55, 112] width 15 height 9
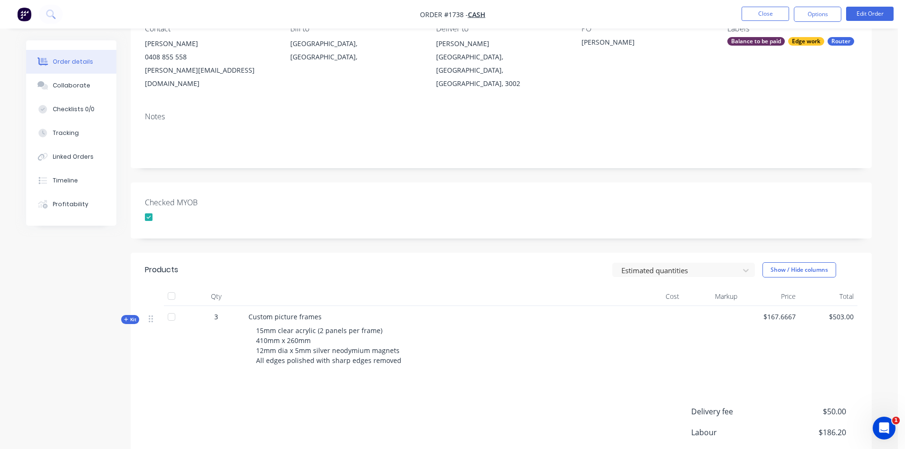
scroll to position [198, 0]
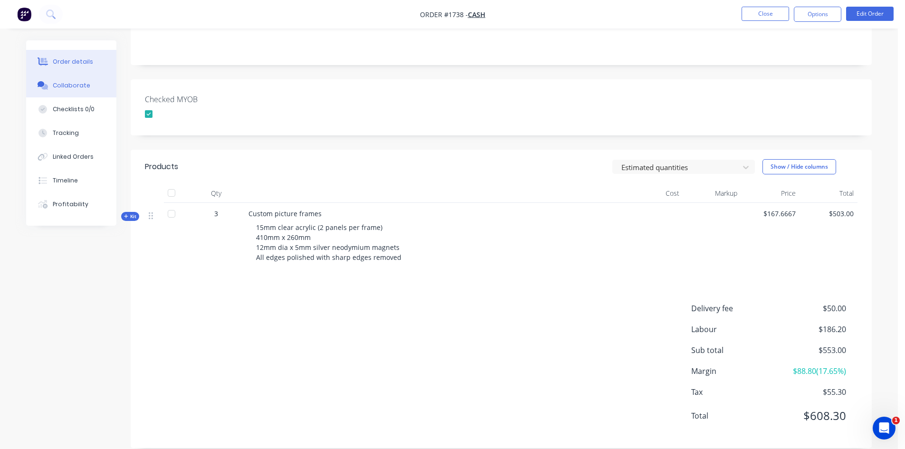
click at [73, 79] on button "Collaborate" at bounding box center [71, 86] width 90 height 24
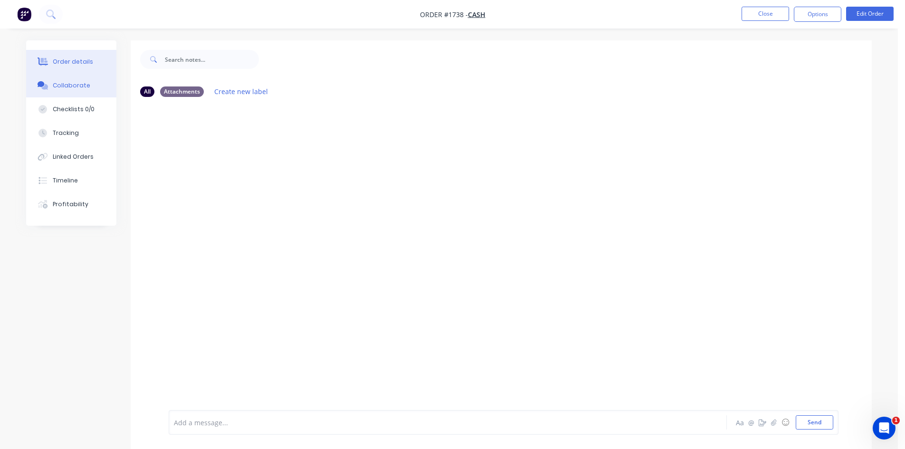
click at [79, 57] on button "Order details" at bounding box center [71, 62] width 90 height 24
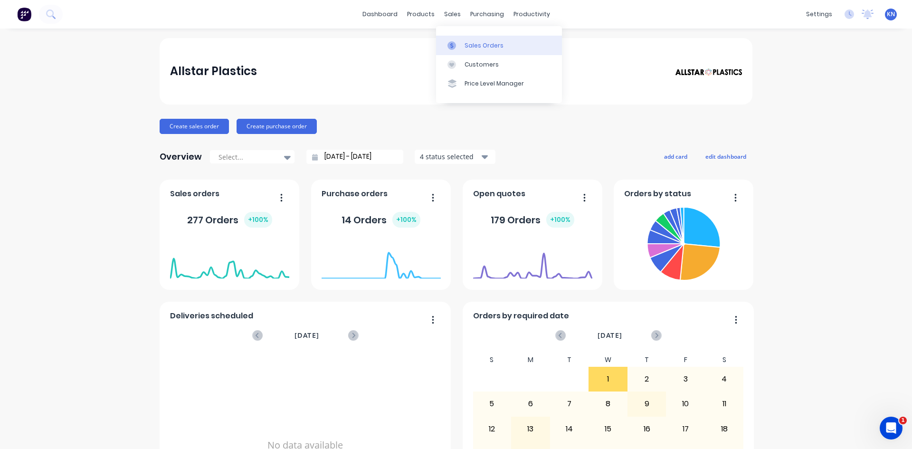
click at [500, 45] on div "Sales Orders" at bounding box center [484, 45] width 39 height 9
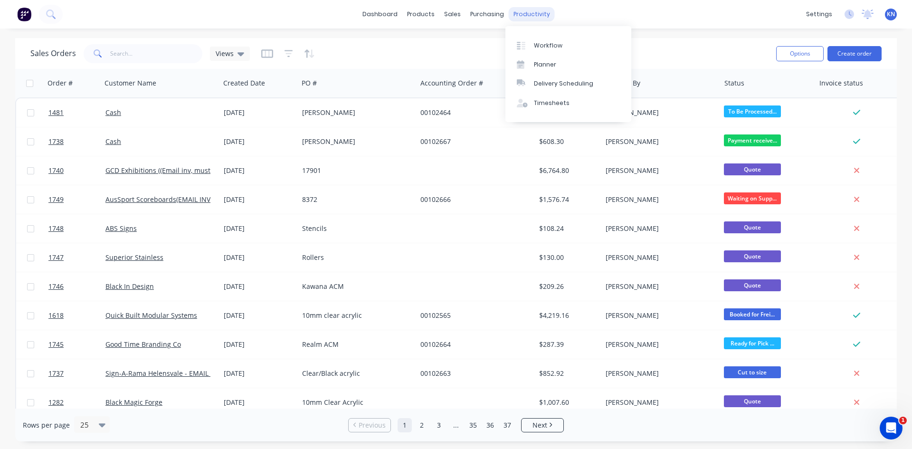
click at [520, 13] on div "productivity" at bounding box center [532, 14] width 46 height 14
click at [868, 14] on icon at bounding box center [867, 13] width 9 height 8
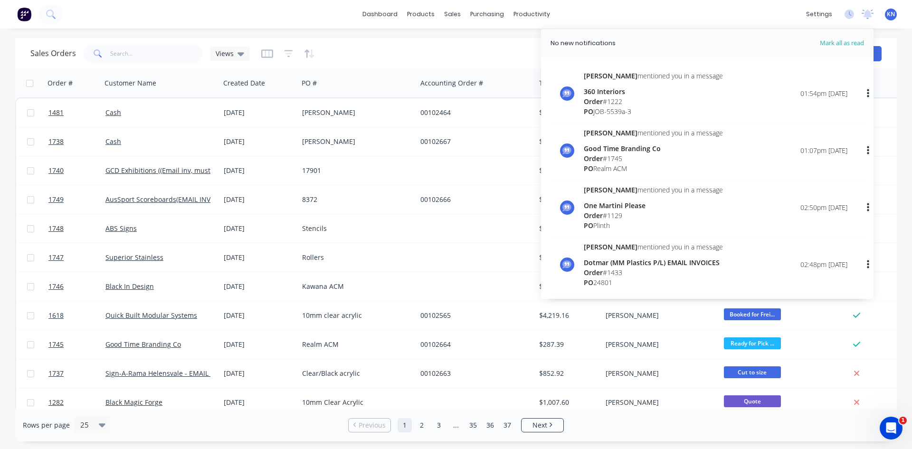
click at [673, 5] on div "dashboard products sales purchasing productivity dashboard products Product Cat…" at bounding box center [456, 14] width 912 height 28
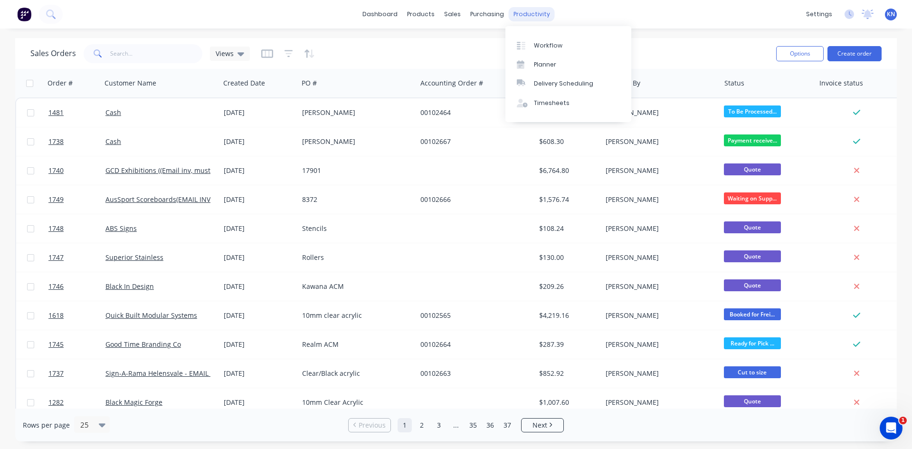
click at [536, 10] on div "productivity" at bounding box center [532, 14] width 46 height 14
click at [557, 42] on div "Workflow" at bounding box center [548, 45] width 28 height 9
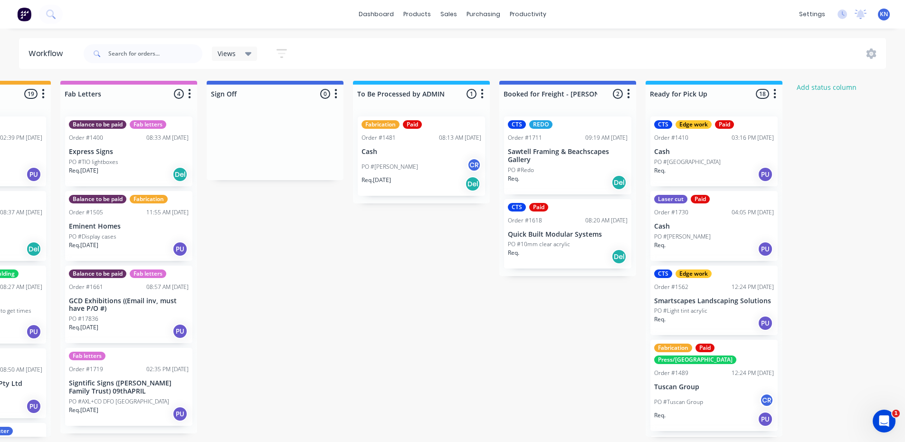
scroll to position [0, 1346]
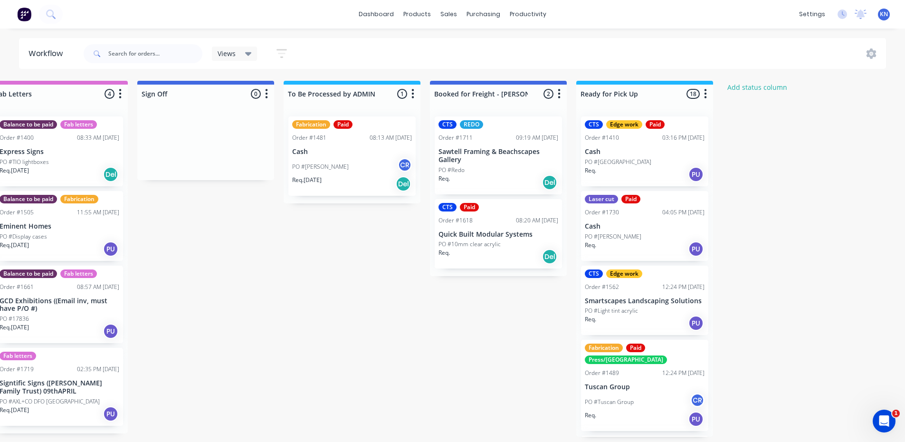
click at [323, 158] on div "PO #Eli Amzalak CR" at bounding box center [352, 167] width 120 height 18
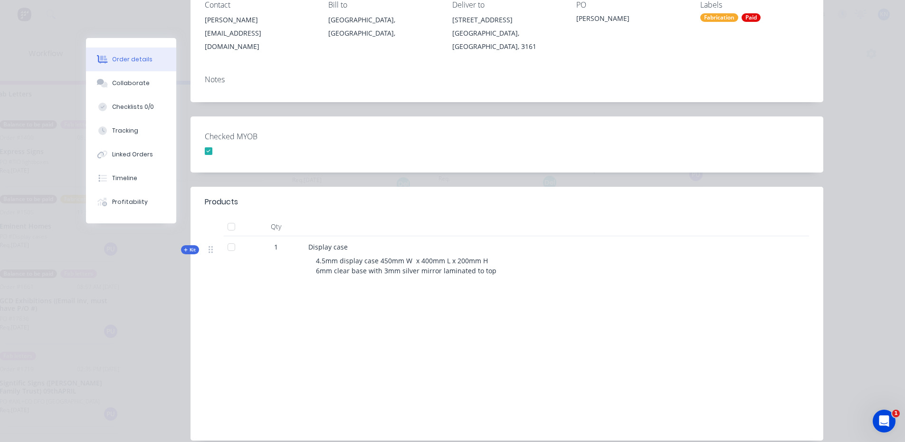
scroll to position [0, 0]
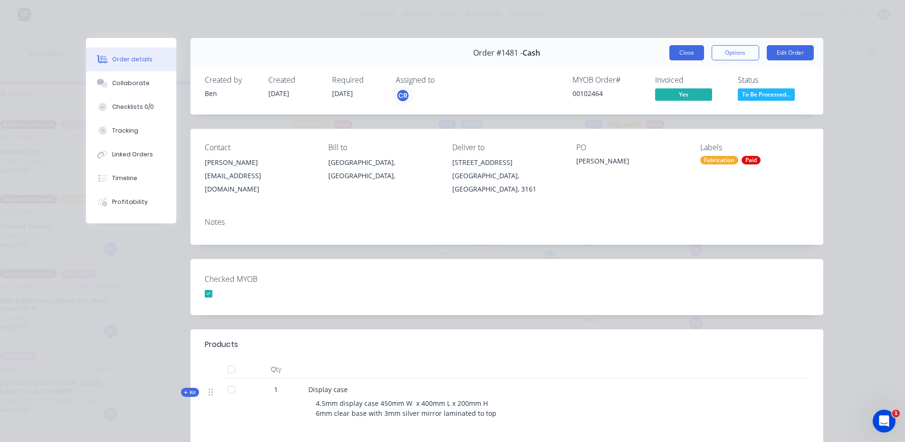
click at [685, 52] on button "Close" at bounding box center [686, 52] width 35 height 15
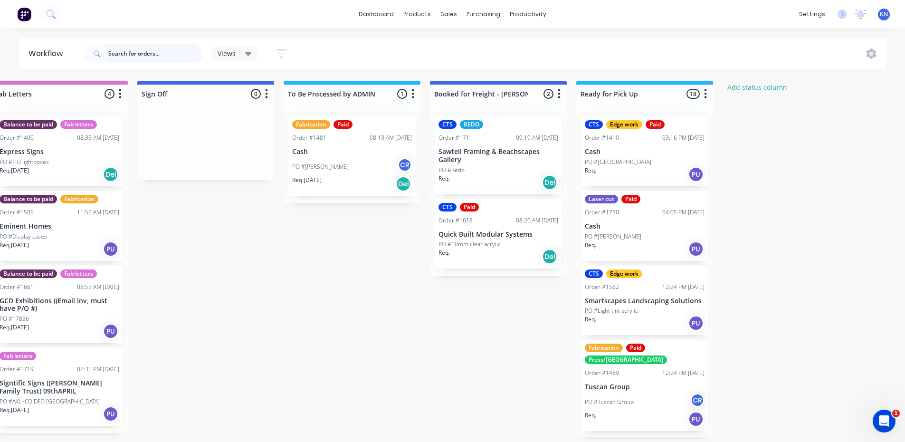
click at [162, 53] on input "text" at bounding box center [155, 53] width 94 height 19
click at [861, 13] on icon at bounding box center [860, 13] width 9 height 8
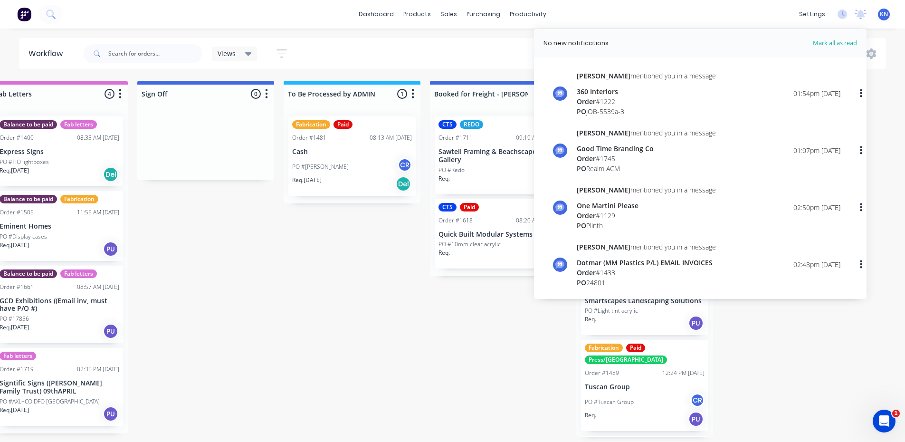
click at [606, 97] on div "Order # 1222" at bounding box center [646, 101] width 139 height 10
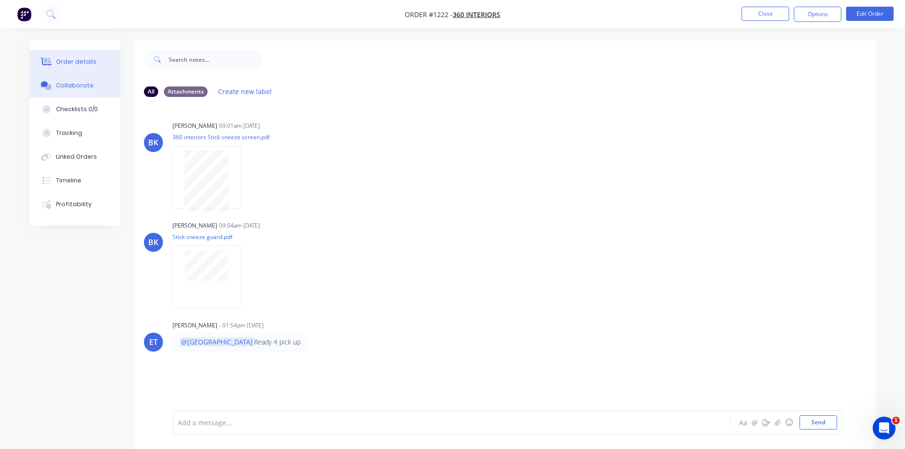
click at [79, 58] on div "Order details" at bounding box center [76, 61] width 40 height 9
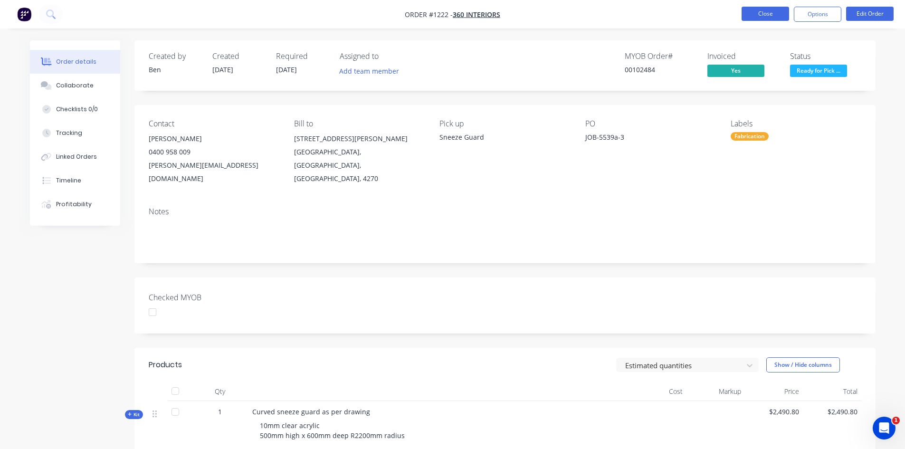
click at [765, 15] on button "Close" at bounding box center [764, 14] width 47 height 14
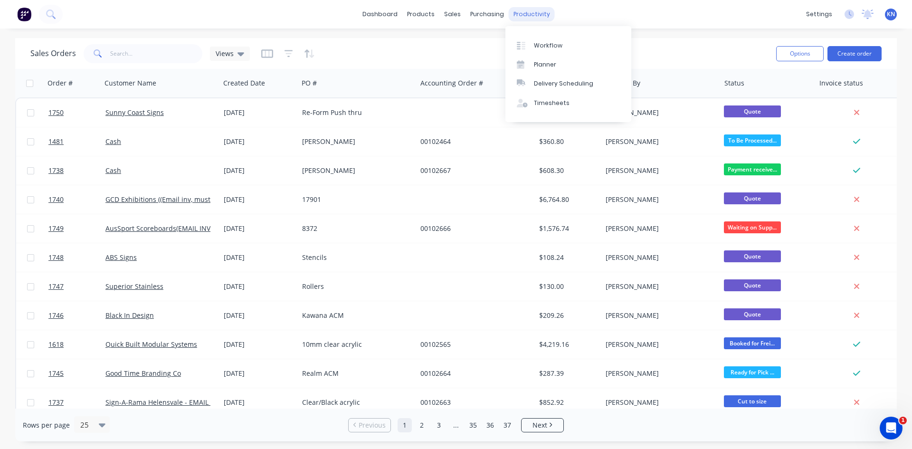
click at [531, 16] on div "productivity" at bounding box center [532, 14] width 46 height 14
click at [542, 44] on div "Workflow" at bounding box center [548, 45] width 28 height 9
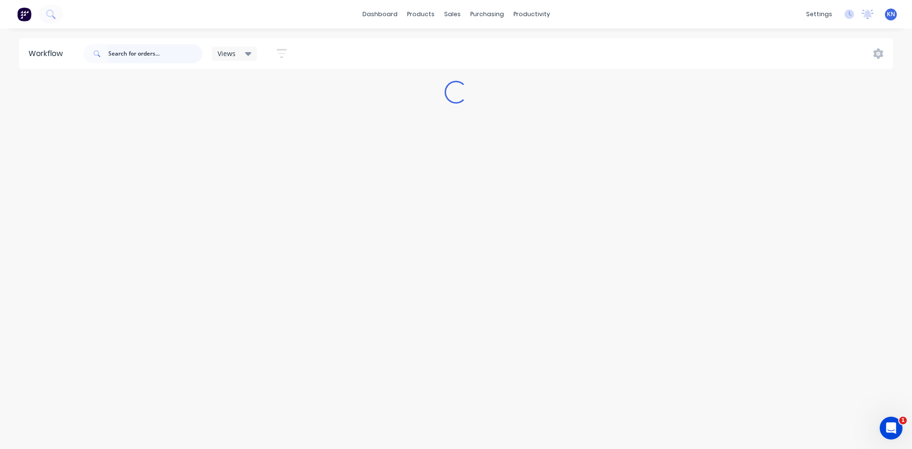
click at [171, 49] on input "text" at bounding box center [155, 53] width 94 height 19
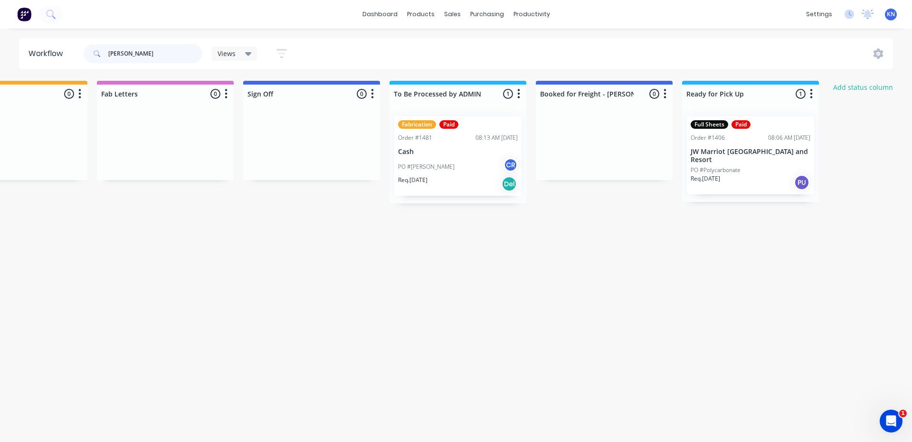
scroll to position [0, 1249]
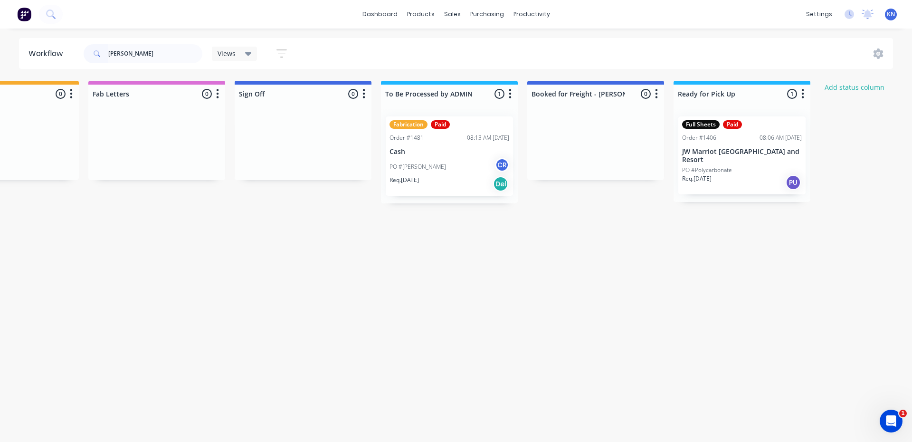
click at [453, 172] on div "PO #Eli Amzalak CR" at bounding box center [449, 167] width 120 height 18
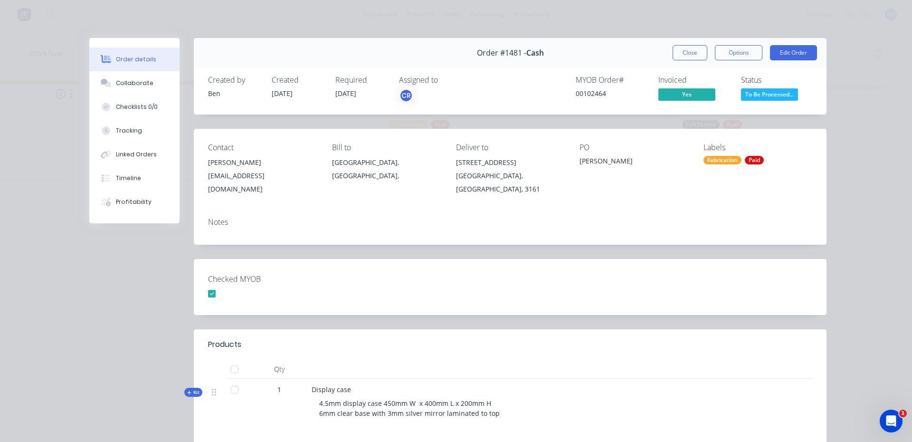
click at [774, 94] on span "To Be Processed..." at bounding box center [769, 94] width 57 height 12
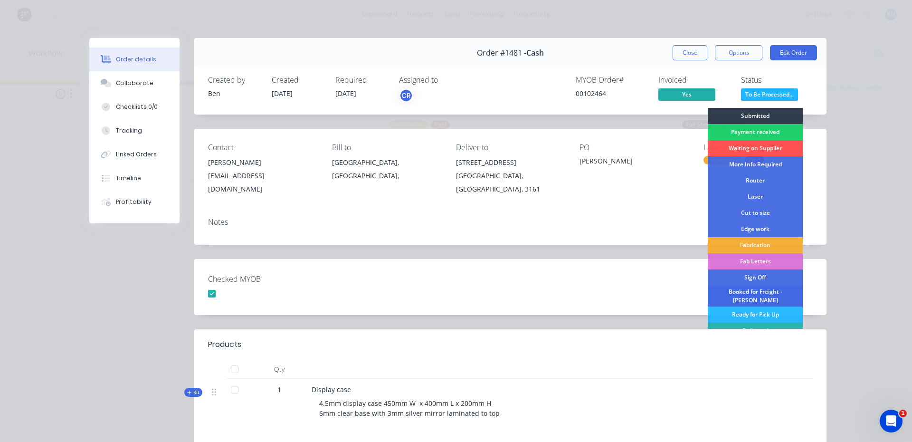
click at [744, 293] on div "Booked for Freight - KIM" at bounding box center [755, 295] width 95 height 21
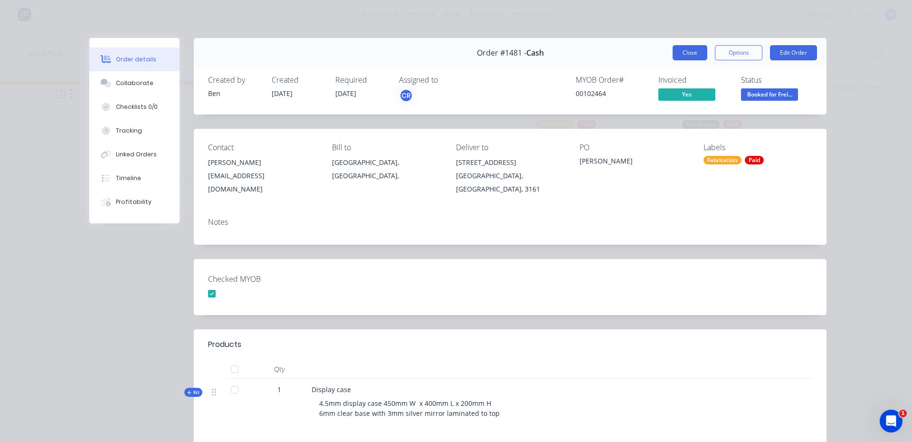
click at [689, 53] on button "Close" at bounding box center [690, 52] width 35 height 15
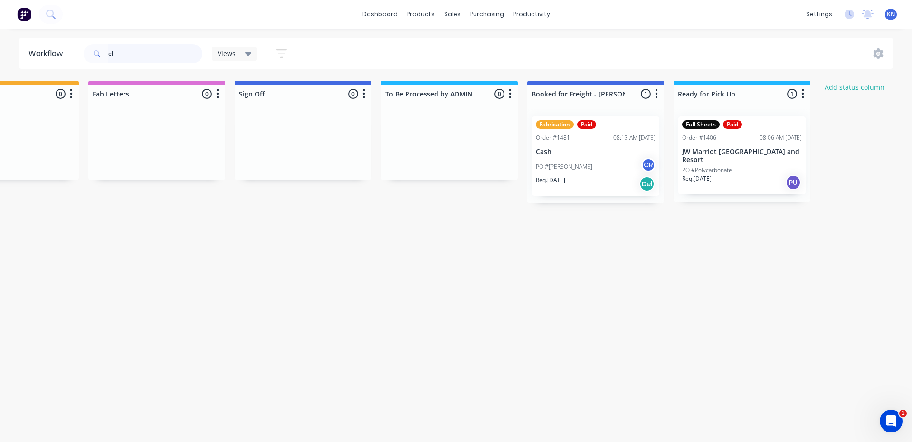
type input "e"
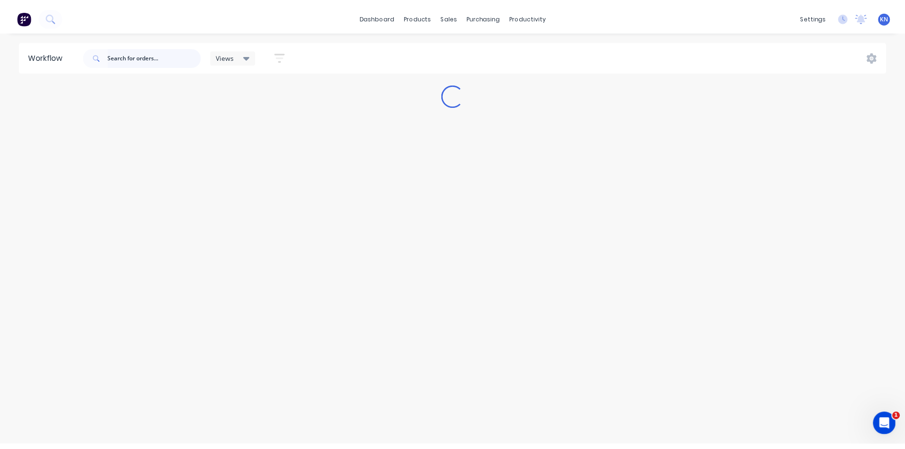
scroll to position [0, 0]
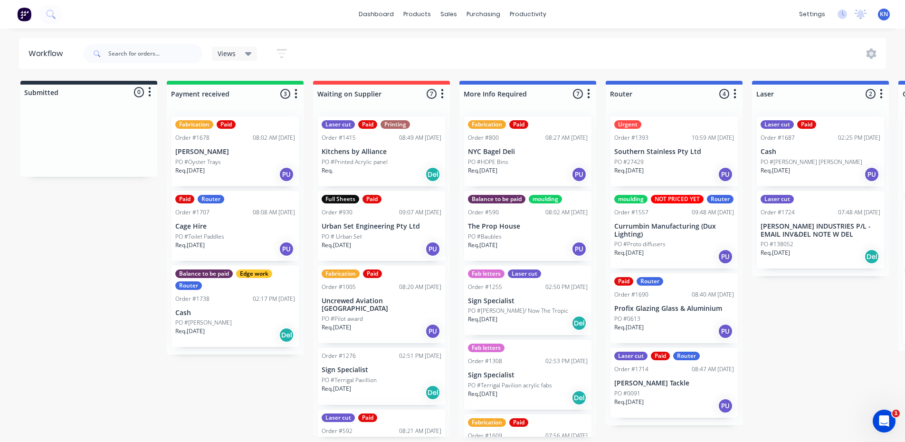
click at [209, 315] on p "Cash" at bounding box center [235, 313] width 120 height 8
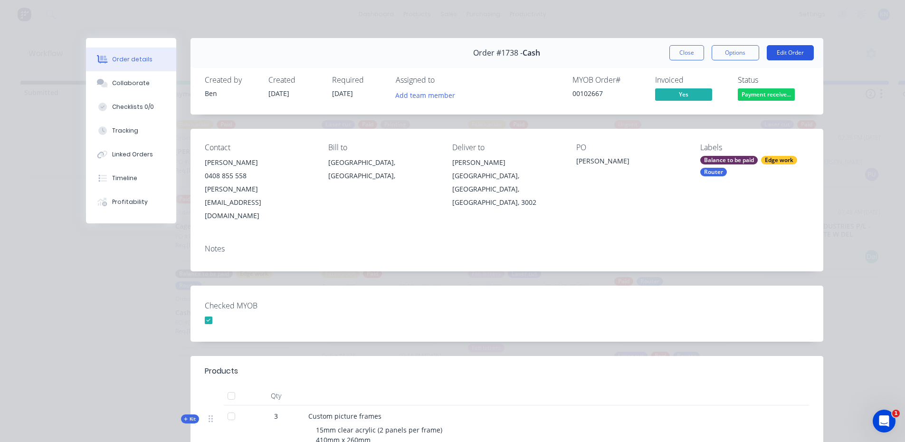
click at [784, 52] on button "Edit Order" at bounding box center [790, 52] width 47 height 15
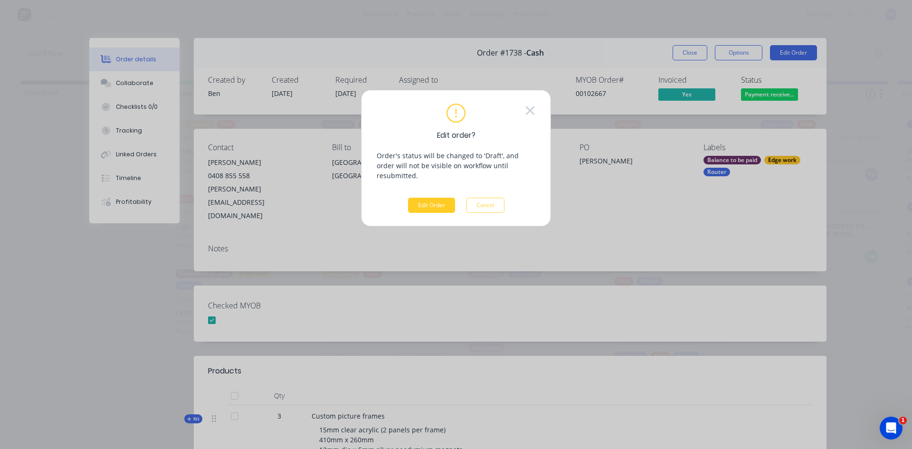
click at [441, 198] on button "Edit Order" at bounding box center [431, 205] width 47 height 15
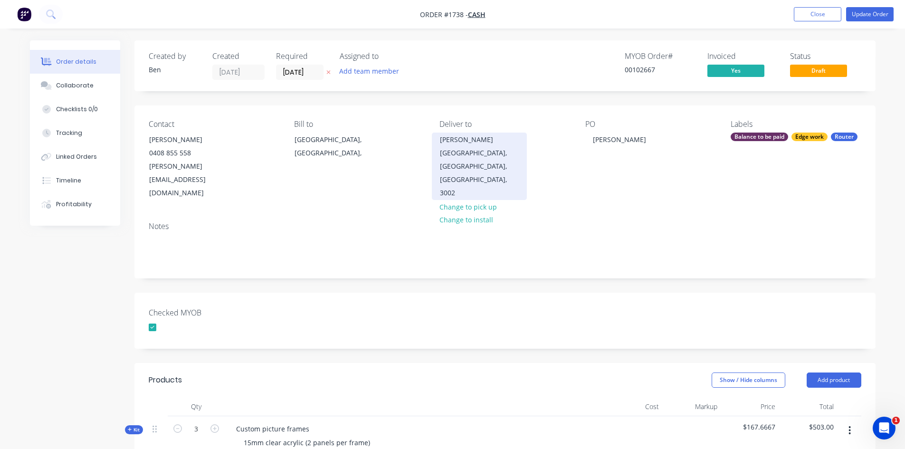
click at [491, 143] on div "Lionel Krongold" at bounding box center [479, 139] width 79 height 13
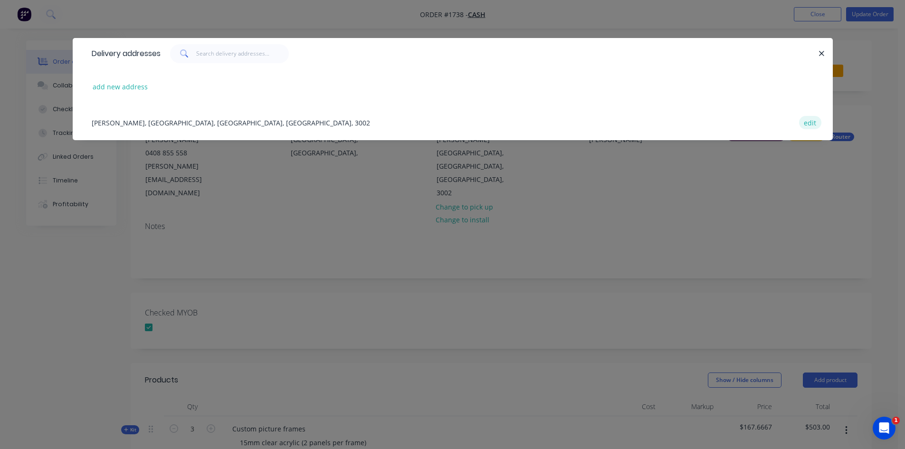
click at [814, 125] on button "edit" at bounding box center [810, 122] width 22 height 13
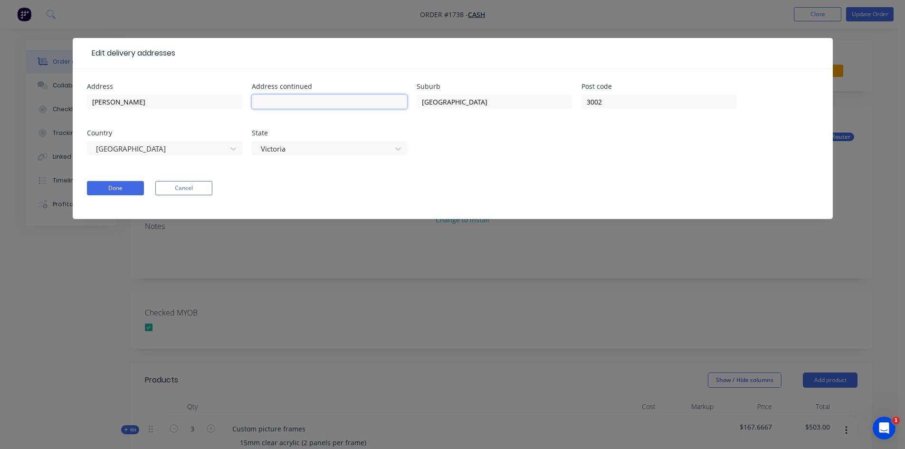
click at [296, 103] on input "text" at bounding box center [329, 102] width 155 height 14
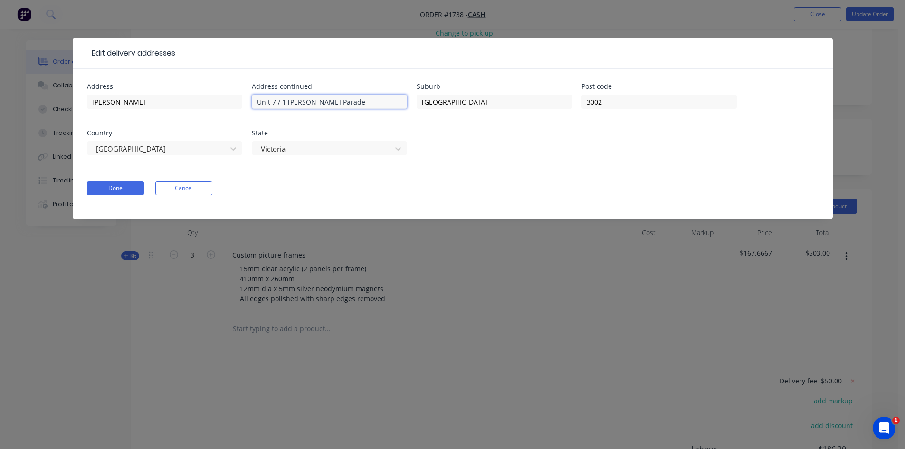
scroll to position [237, 0]
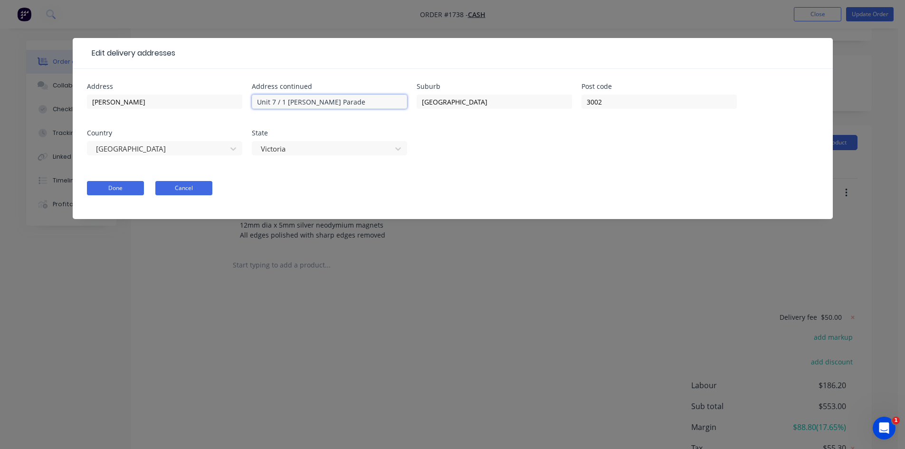
type input "Unit 7 / 1 Milton Parade"
click at [201, 187] on button "Cancel" at bounding box center [183, 188] width 57 height 14
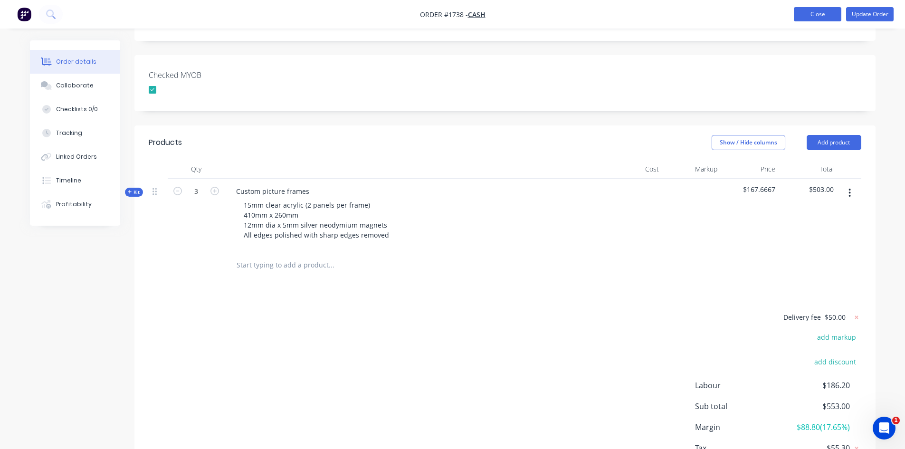
click at [820, 12] on button "Close" at bounding box center [817, 14] width 47 height 14
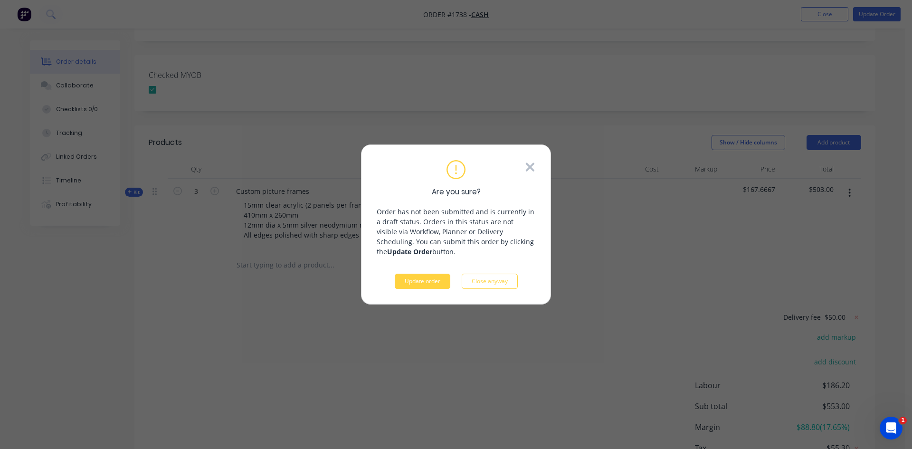
click at [533, 170] on icon at bounding box center [530, 166] width 9 height 9
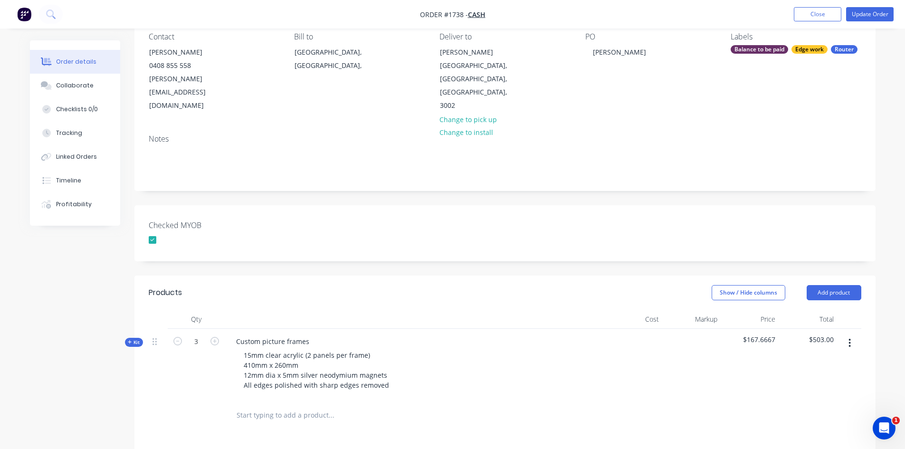
scroll to position [190, 0]
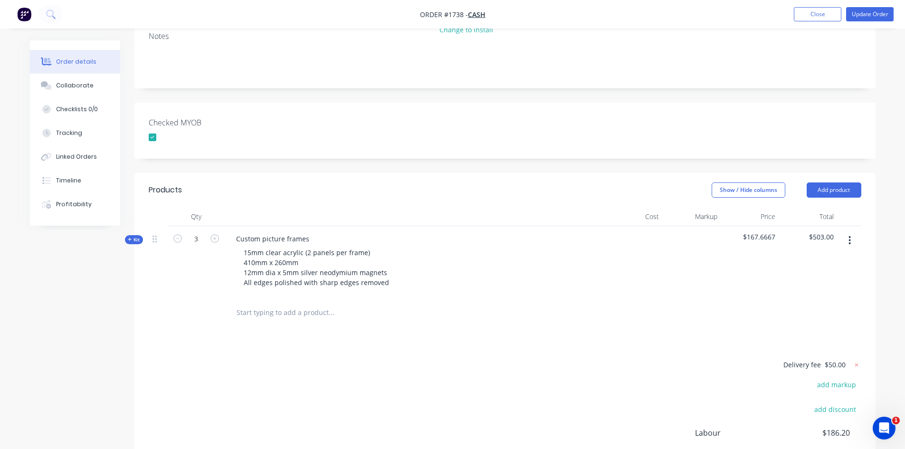
click at [271, 303] on input "text" at bounding box center [331, 312] width 190 height 19
type input "2"
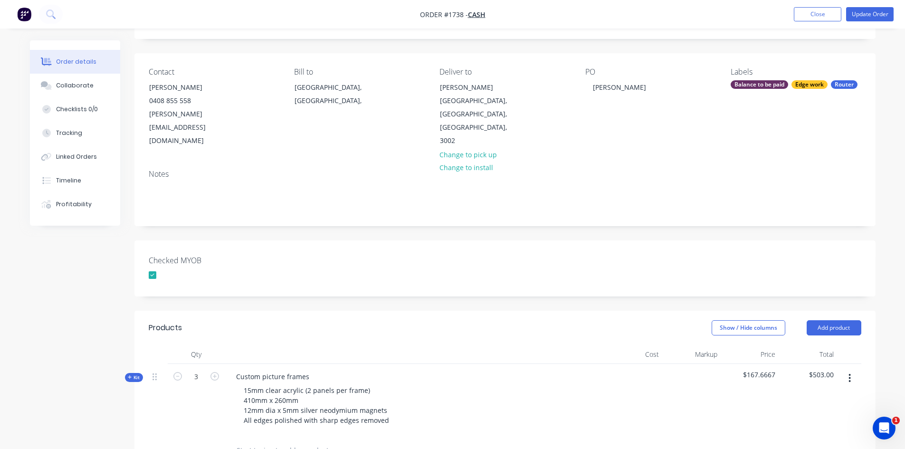
scroll to position [142, 0]
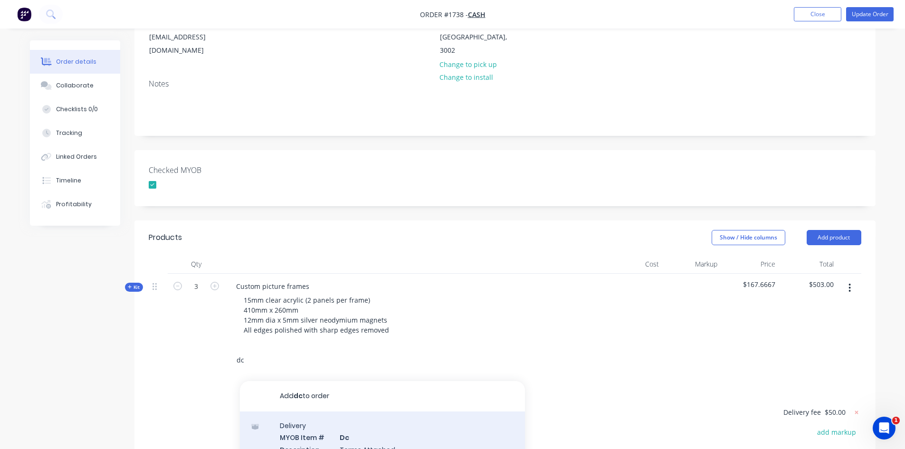
type input "dc"
click at [324, 417] on div "Delivery MYOB Item # Dc Description Terms Attached Product variant" at bounding box center [382, 443] width 285 height 64
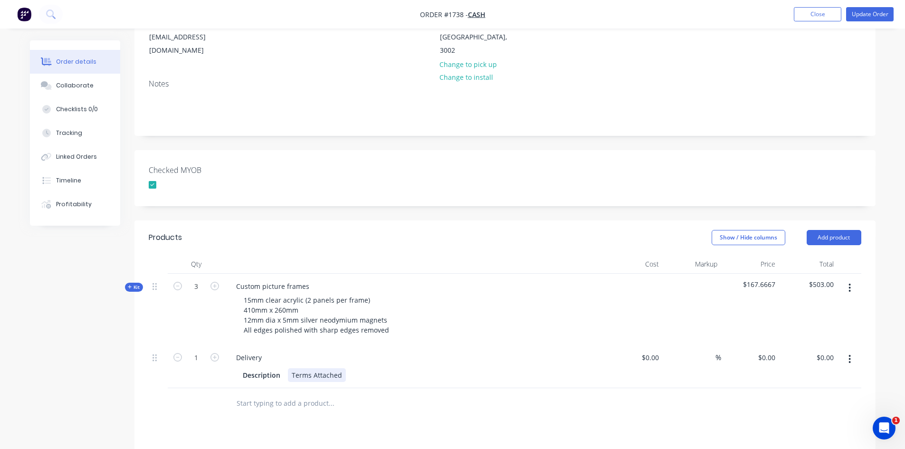
click at [411, 368] on div "Description Terms Attached" at bounding box center [413, 375] width 348 height 14
click at [308, 351] on div "Delivery" at bounding box center [414, 358] width 372 height 14
drag, startPoint x: 287, startPoint y: 329, endPoint x: 278, endPoint y: 330, distance: 9.0
click at [279, 351] on div "Delivery" at bounding box center [414, 358] width 372 height 14
click at [246, 368] on div "Description" at bounding box center [261, 375] width 45 height 14
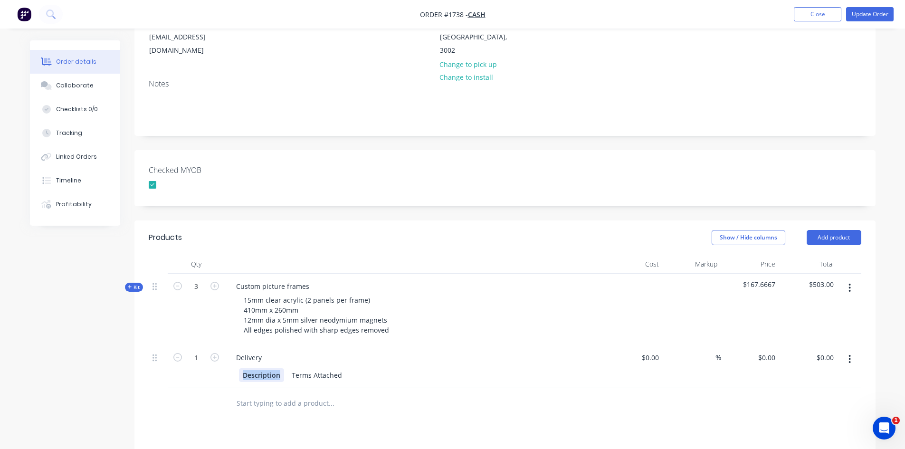
drag, startPoint x: 242, startPoint y: 347, endPoint x: 283, endPoint y: 349, distance: 40.9
click at [283, 368] on div "Description" at bounding box center [261, 375] width 45 height 14
click at [291, 368] on div "2 x shipped to" at bounding box center [266, 375] width 54 height 14
click at [499, 368] on div "2 x shipped to VIC 1 x pick up Terms Attached" at bounding box center [413, 385] width 348 height 34
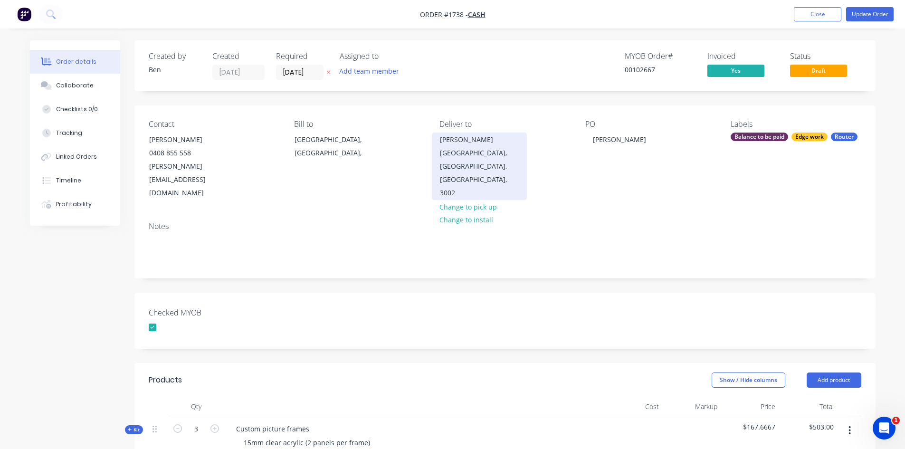
click at [467, 154] on div "East Melbourne, Victoria, Australia, 3002" at bounding box center [479, 172] width 79 height 53
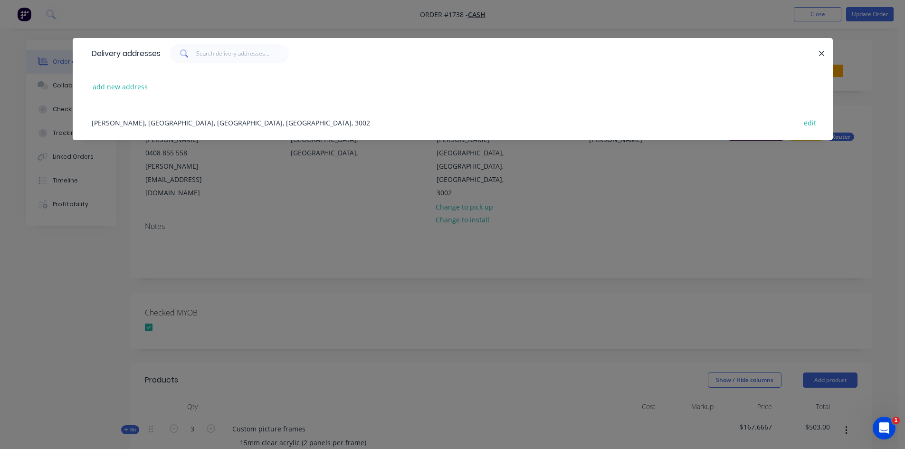
click at [183, 122] on div "Lionel Krongold, East Melbourne, Victoria, Australia, 3002 edit" at bounding box center [452, 122] width 731 height 36
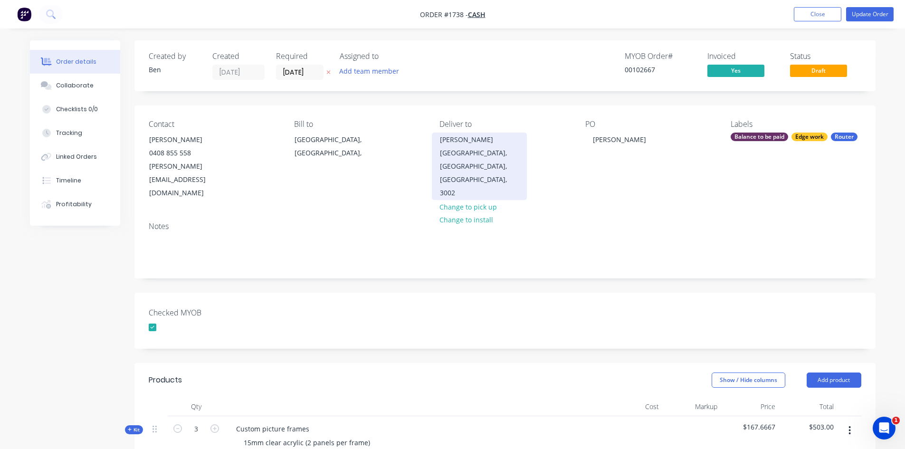
click at [498, 156] on div "East Melbourne, Victoria, Australia, 3002" at bounding box center [479, 172] width 79 height 53
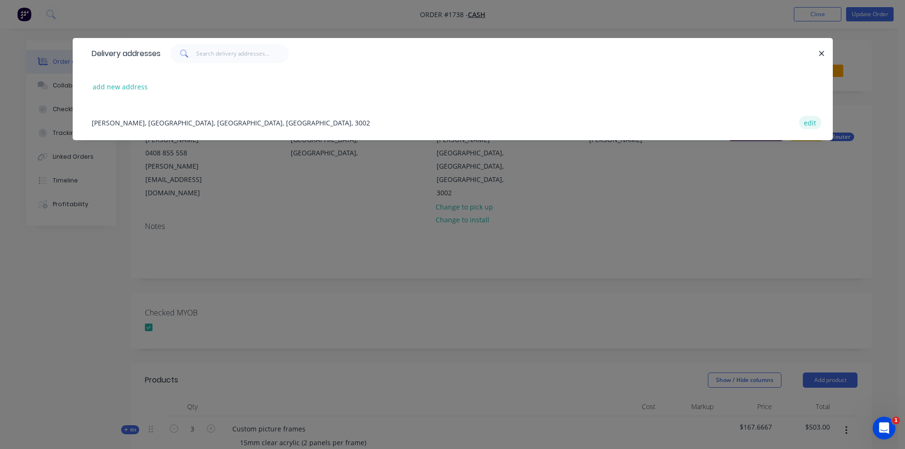
click at [808, 122] on button "edit" at bounding box center [810, 122] width 22 height 13
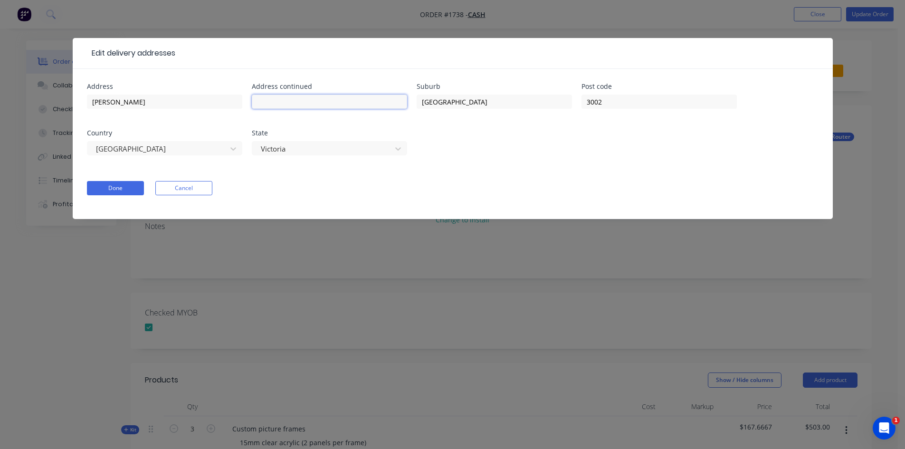
click at [323, 102] on input "text" at bounding box center [329, 102] width 155 height 14
type input "Unit 7 / 1 Milton Parade"
type input "Malvern"
type input "3144"
click at [113, 186] on button "Done" at bounding box center [115, 188] width 57 height 14
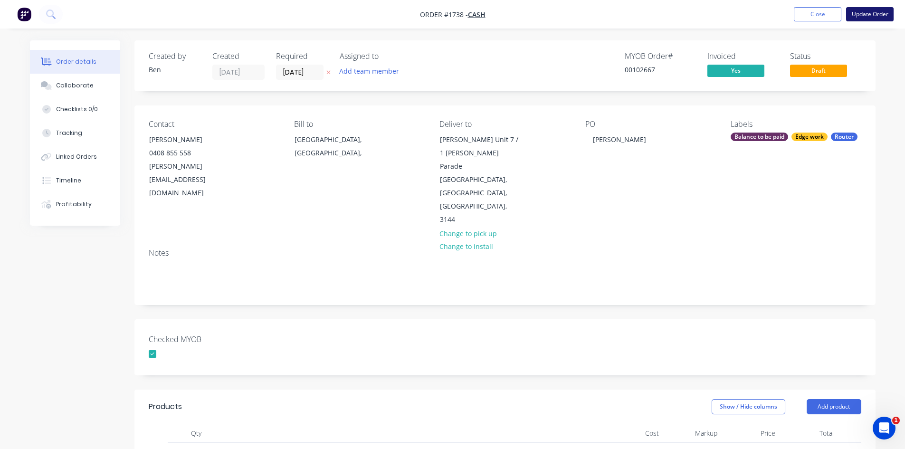
click at [882, 13] on button "Update Order" at bounding box center [869, 14] width 47 height 14
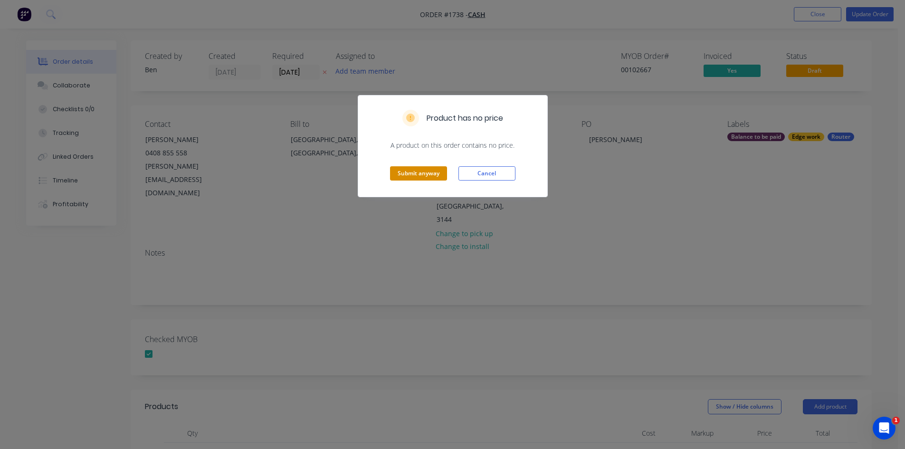
click at [413, 173] on button "Submit anyway" at bounding box center [418, 173] width 57 height 14
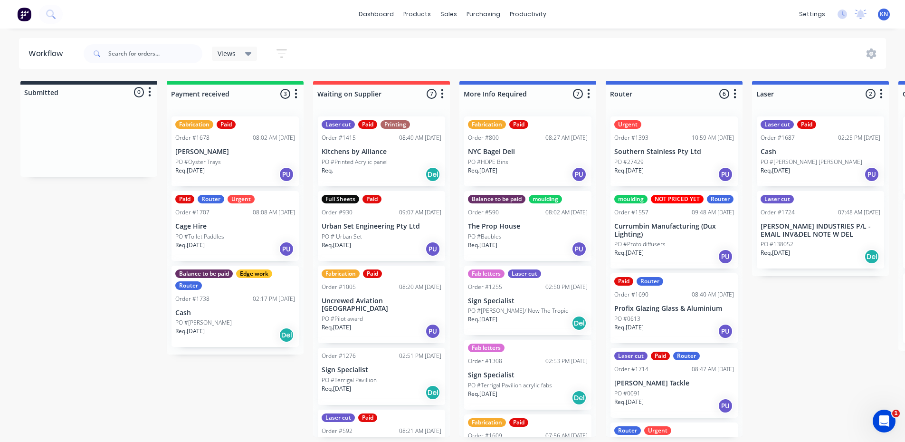
click at [235, 332] on div "Req. 01/10/25 Del" at bounding box center [235, 335] width 120 height 16
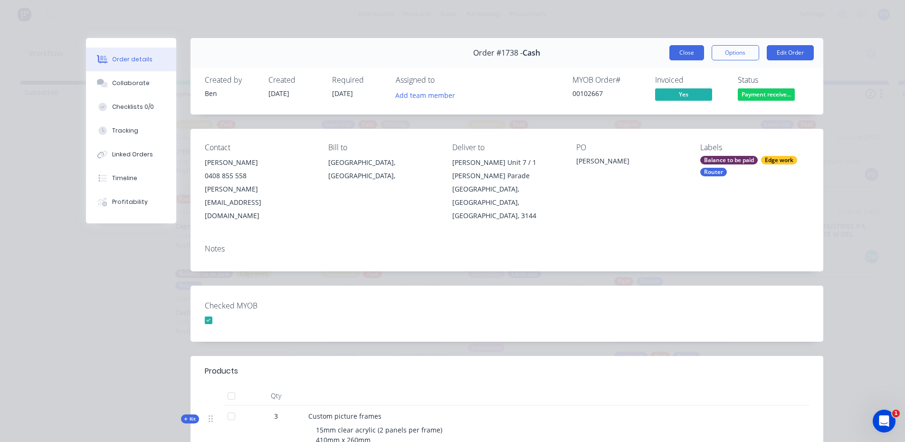
click at [682, 54] on button "Close" at bounding box center [686, 52] width 35 height 15
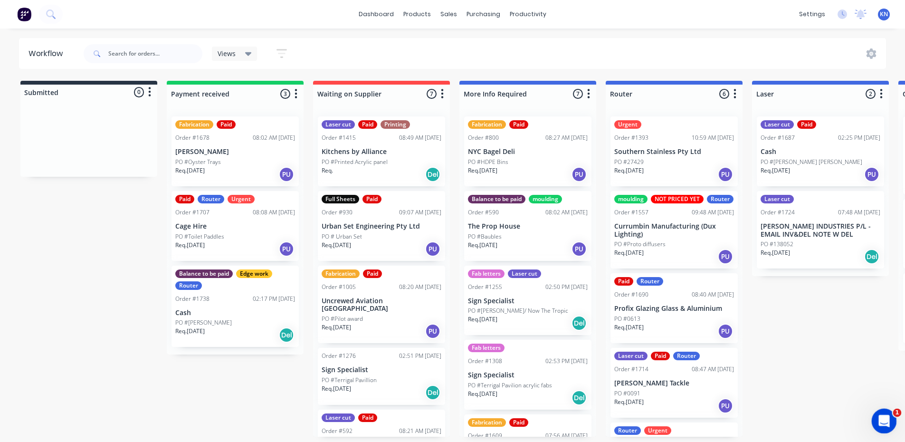
click at [881, 417] on icon "Open Intercom Messenger" at bounding box center [883, 420] width 16 height 16
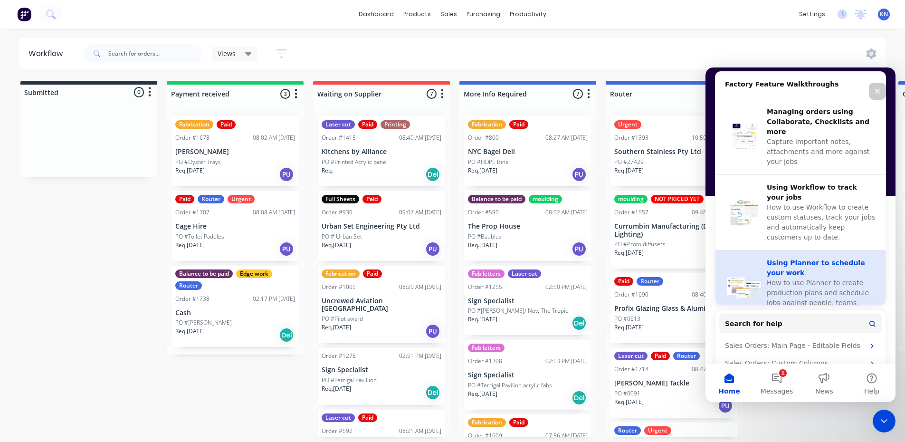
scroll to position [332, 0]
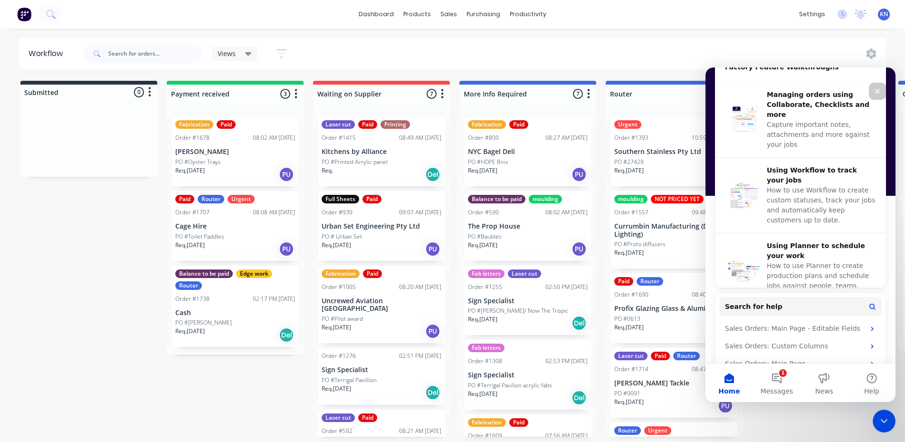
click at [664, 45] on div "Views Save new view None (Default) edit Ready for Pick Up edit Show/Hide status…" at bounding box center [484, 53] width 805 height 28
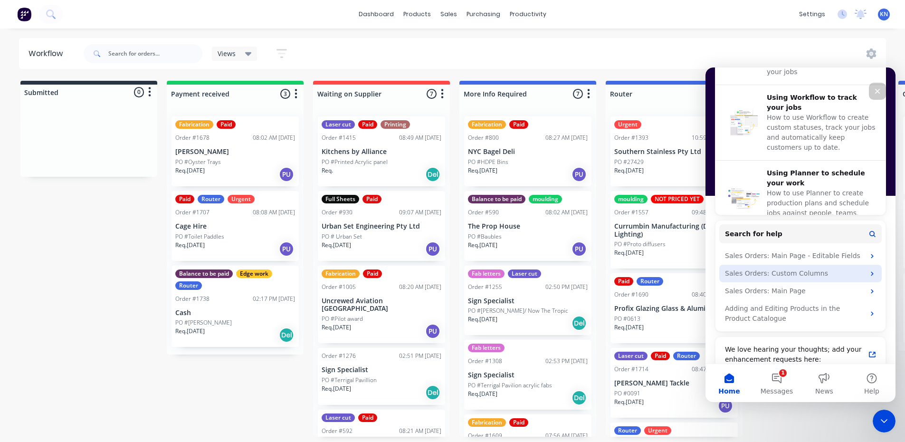
scroll to position [419, 0]
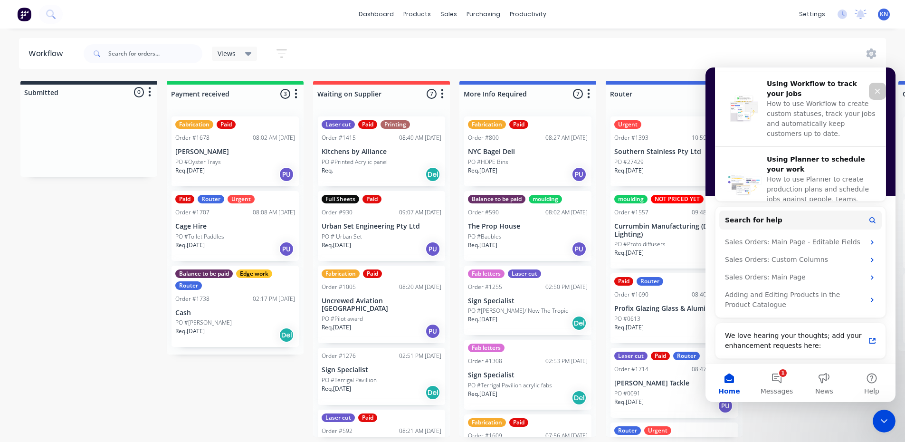
click at [801, 50] on div "Views Save new view None (Default) edit Ready for Pick Up edit Show/Hide status…" at bounding box center [484, 53] width 805 height 28
click at [732, 379] on button "Home" at bounding box center [728, 383] width 47 height 38
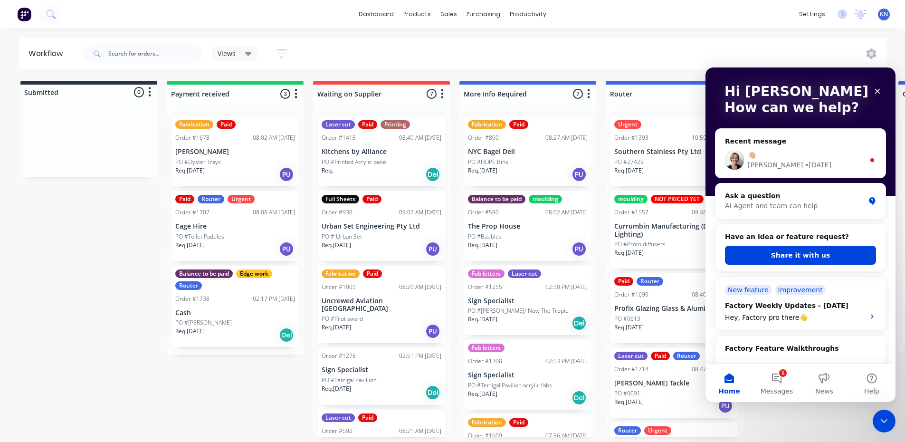
scroll to position [0, 0]
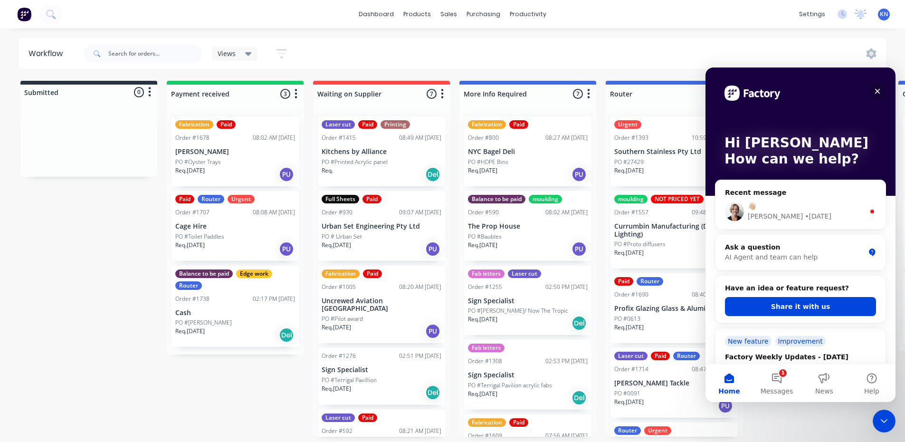
click at [878, 92] on icon "Close" at bounding box center [877, 91] width 5 height 5
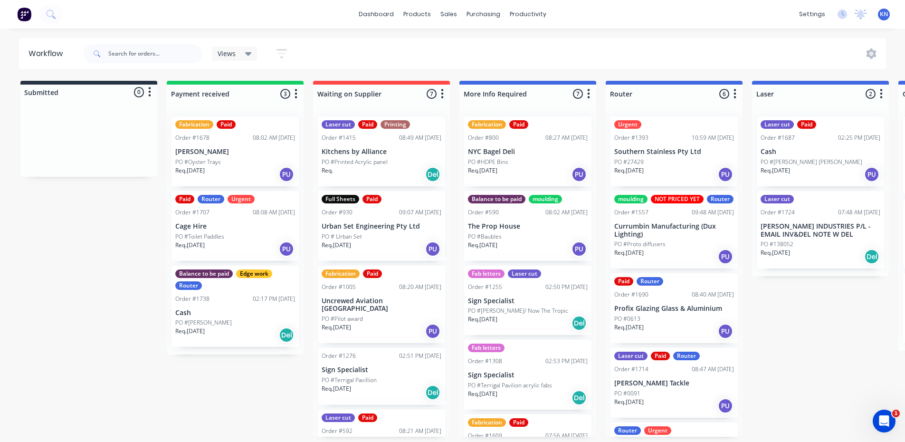
click at [203, 327] on p "Req. 01/10/25" at bounding box center [189, 331] width 29 height 9
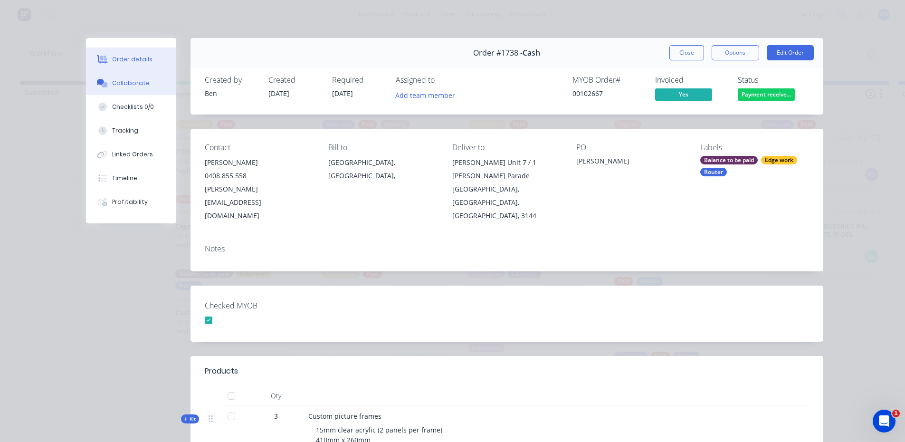
click at [123, 81] on div "Collaborate" at bounding box center [131, 83] width 38 height 9
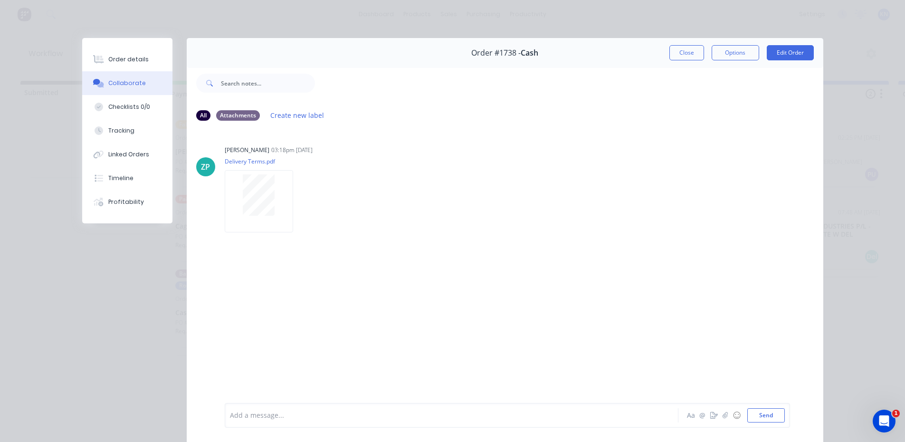
click at [294, 415] on div at bounding box center [438, 415] width 416 height 10
click at [281, 415] on div at bounding box center [438, 415] width 416 height 10
click at [764, 414] on button "Send" at bounding box center [766, 415] width 38 height 14
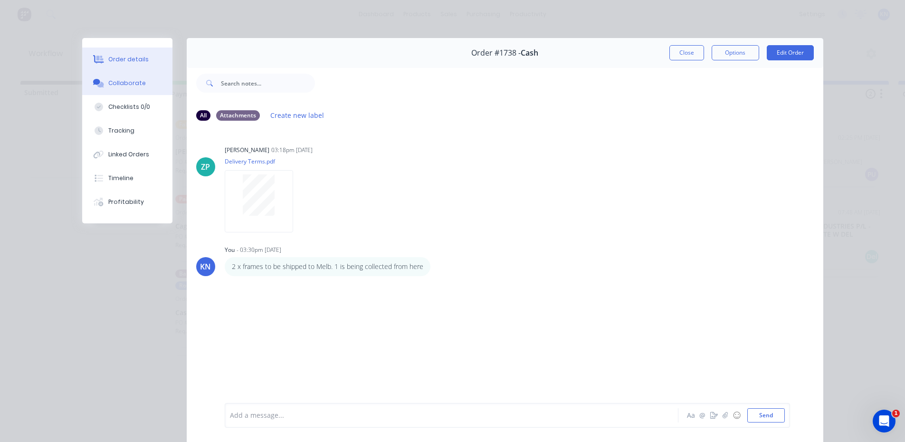
click at [117, 54] on button "Order details" at bounding box center [127, 59] width 90 height 24
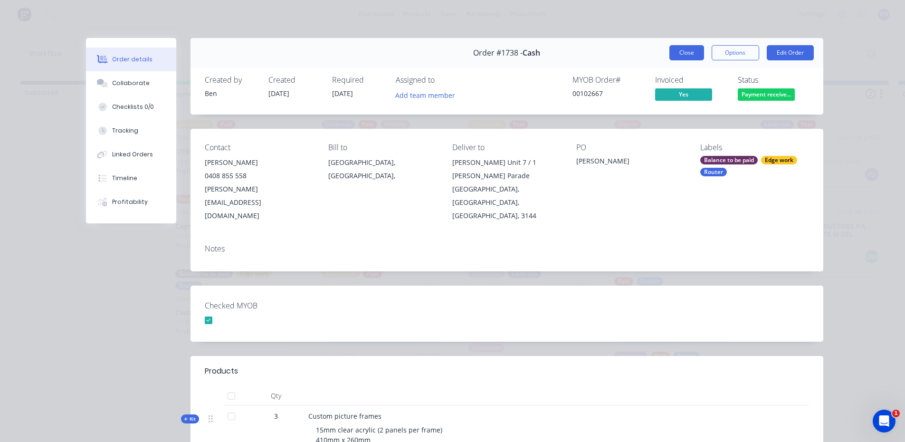
click at [683, 53] on button "Close" at bounding box center [686, 52] width 35 height 15
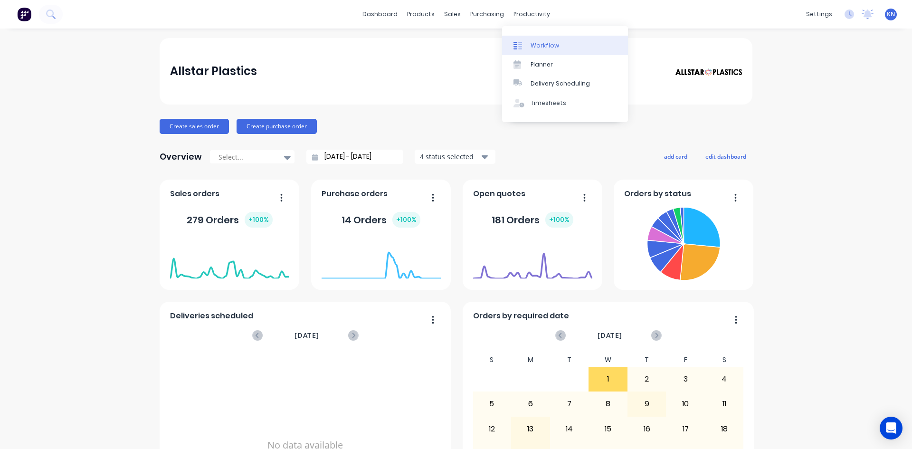
click at [543, 42] on div "Workflow" at bounding box center [545, 45] width 28 height 9
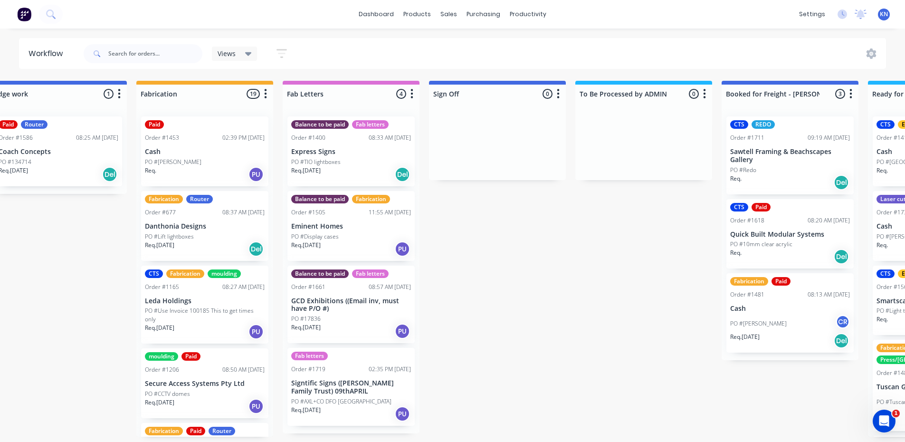
scroll to position [0, 1063]
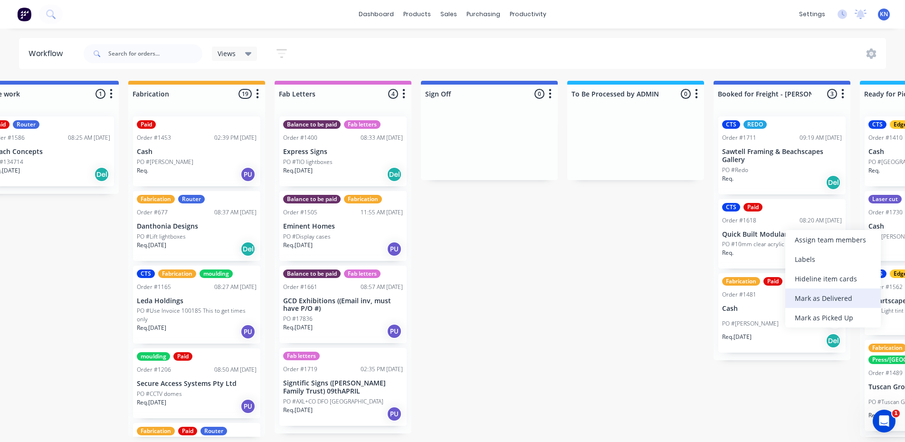
click at [820, 298] on div "Mark as Delivered" at bounding box center [832, 297] width 95 height 19
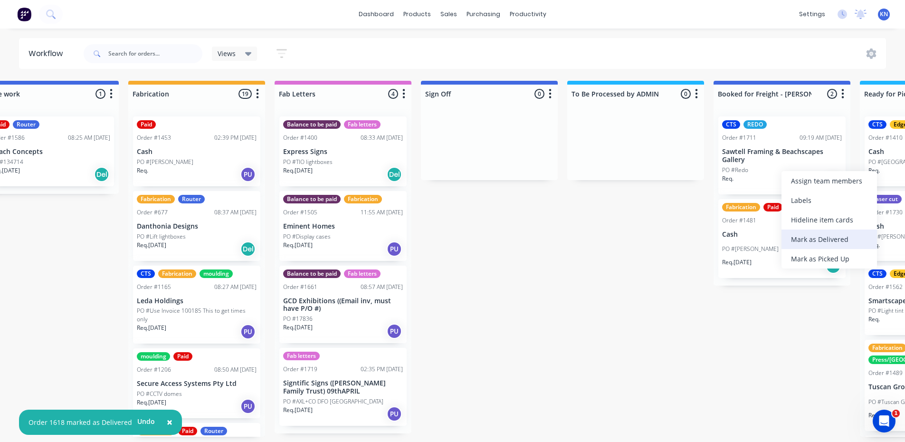
click at [813, 239] on div "Mark as Delivered" at bounding box center [828, 238] width 95 height 19
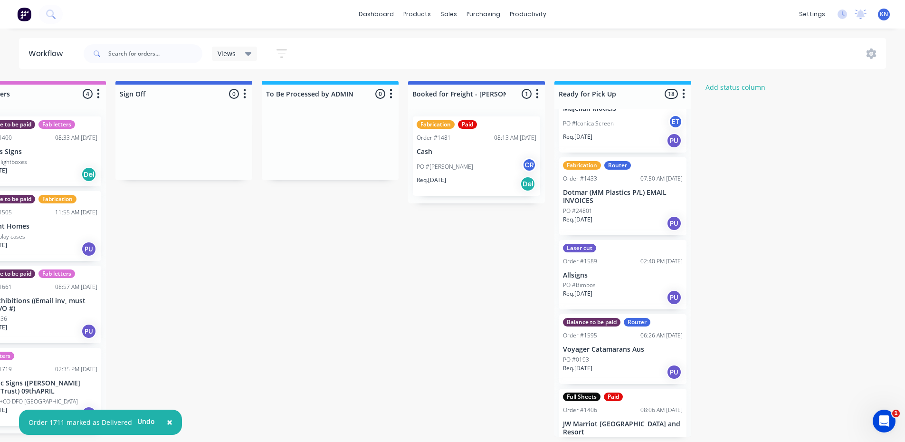
scroll to position [665, 0]
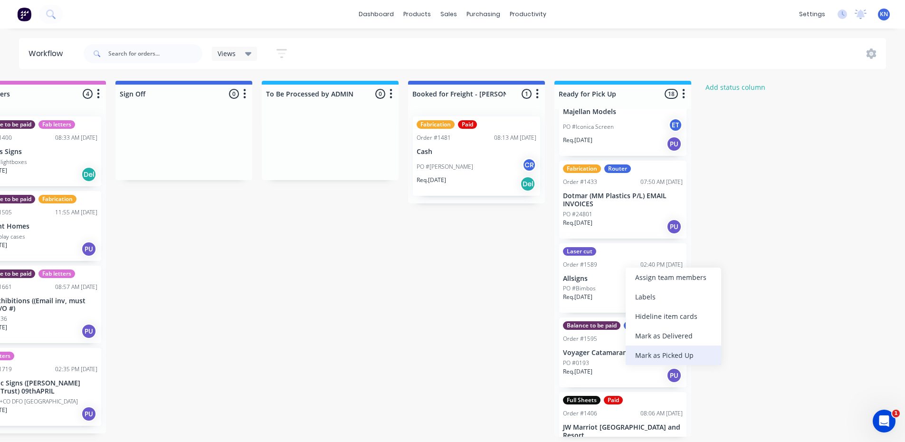
click at [678, 355] on div "Mark as Picked Up" at bounding box center [673, 354] width 95 height 19
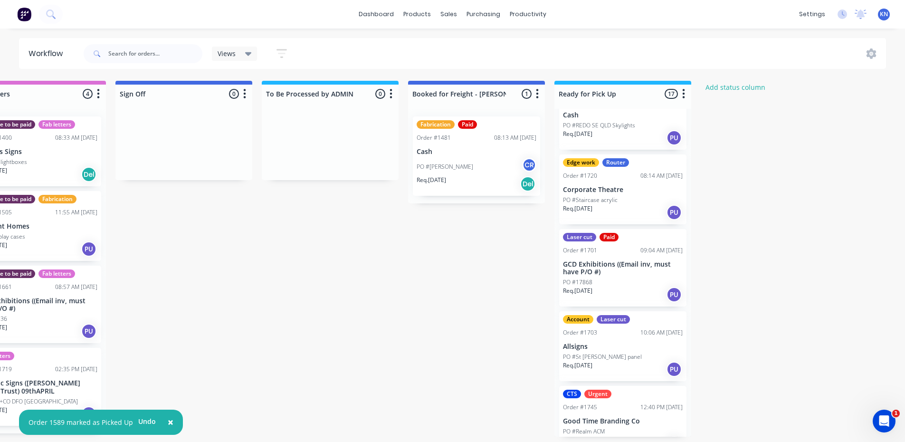
scroll to position [993, 0]
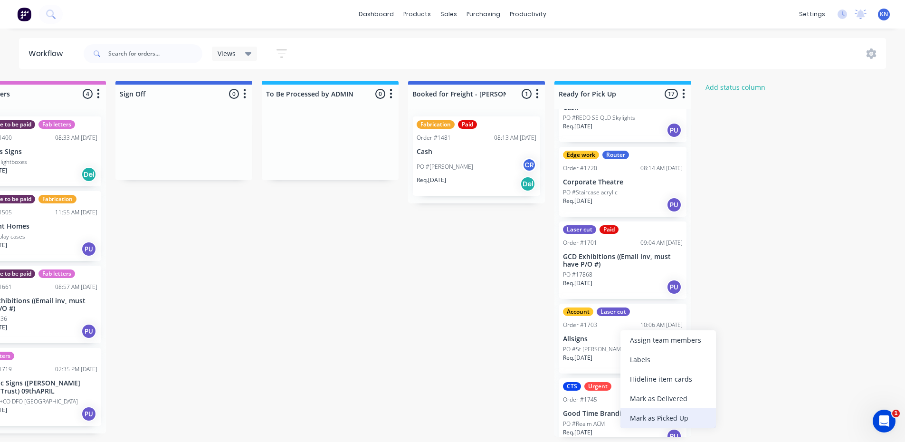
click at [668, 416] on div "Mark as Picked Up" at bounding box center [667, 417] width 95 height 19
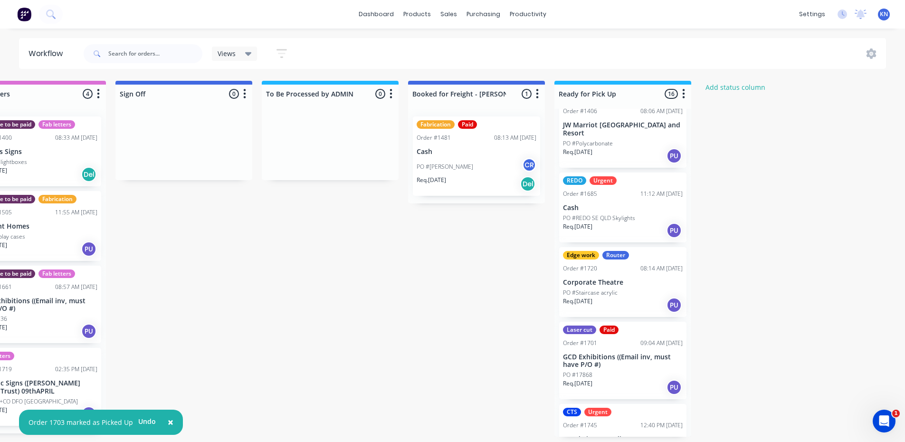
scroll to position [871, 0]
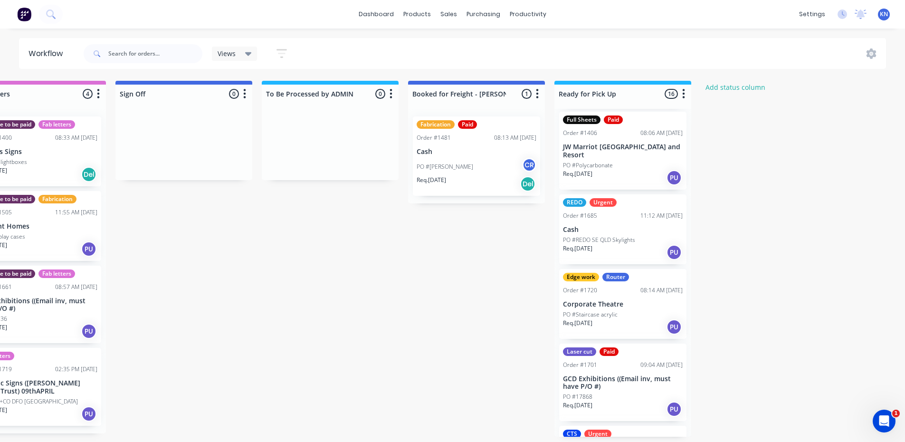
click at [633, 392] on div "PO #17868" at bounding box center [623, 396] width 120 height 9
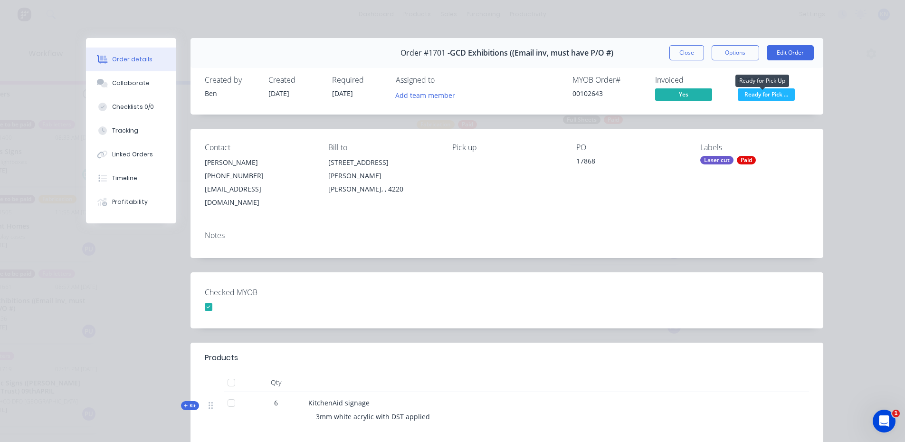
click at [770, 94] on span "Ready for Pick ..." at bounding box center [766, 94] width 57 height 12
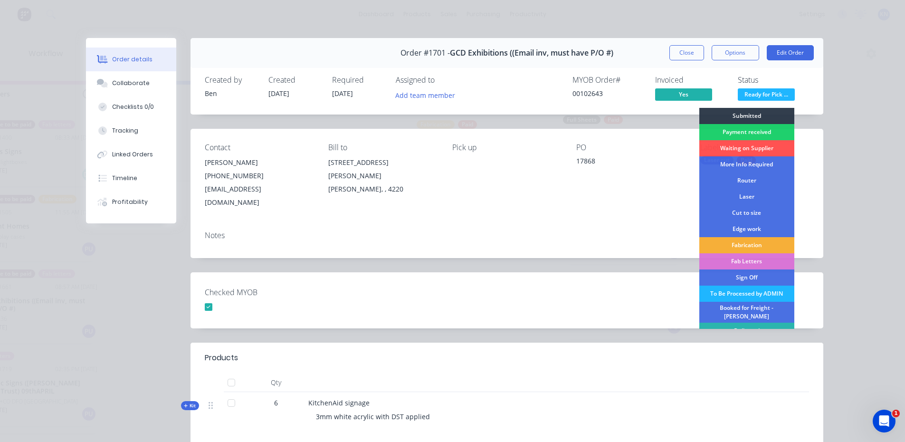
scroll to position [18, 0]
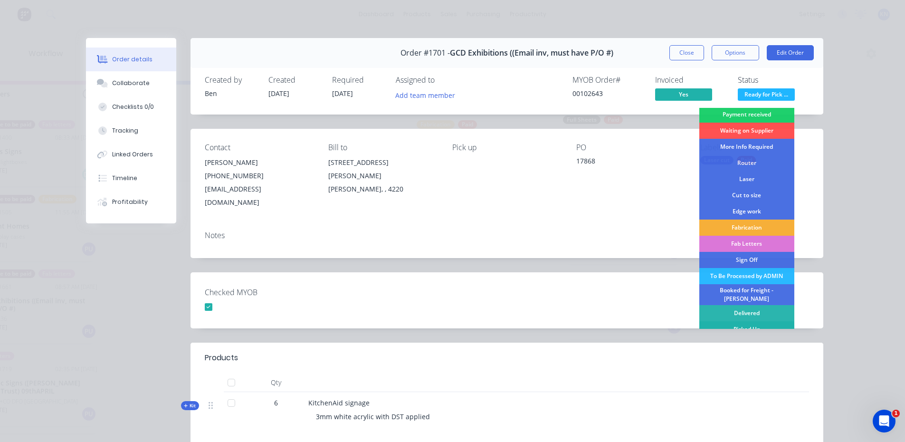
click at [738, 323] on div "Picked Up" at bounding box center [746, 329] width 95 height 16
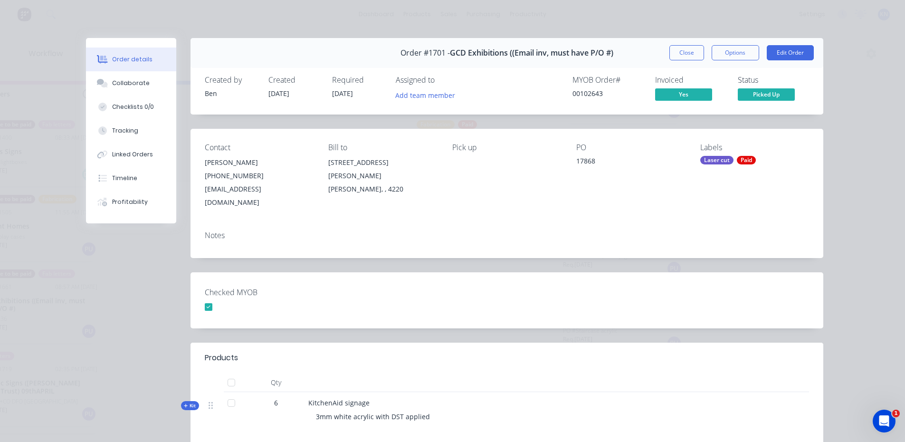
scroll to position [835, 0]
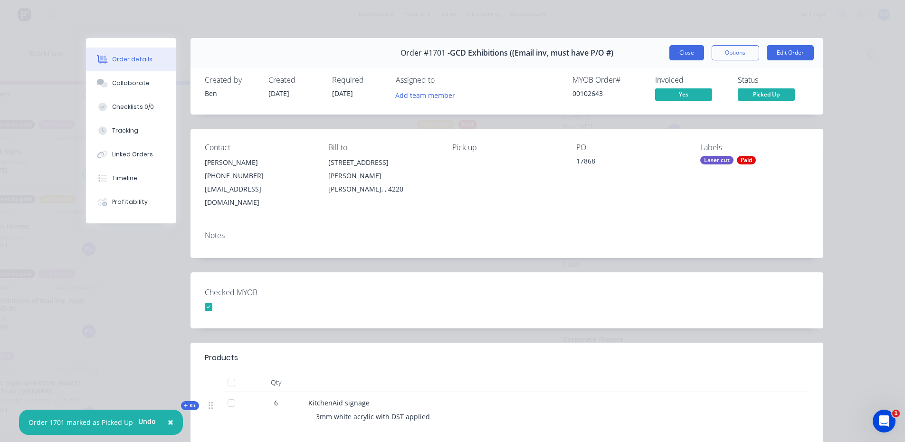
click at [675, 52] on button "Close" at bounding box center [686, 52] width 35 height 15
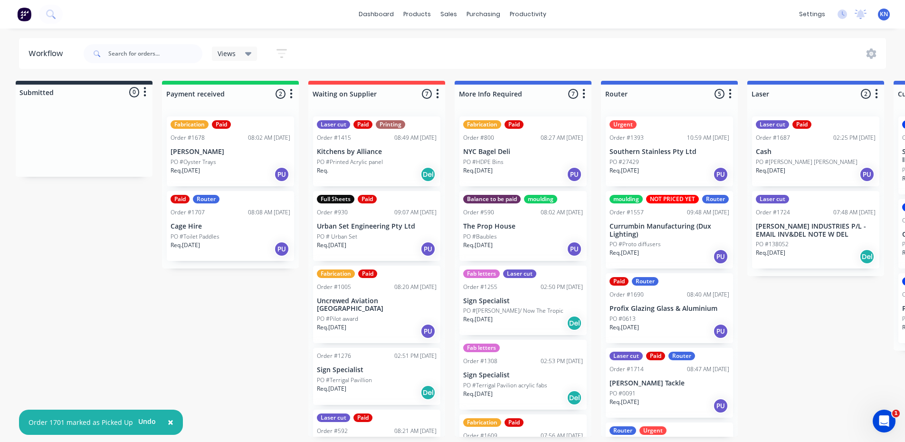
scroll to position [2, 0]
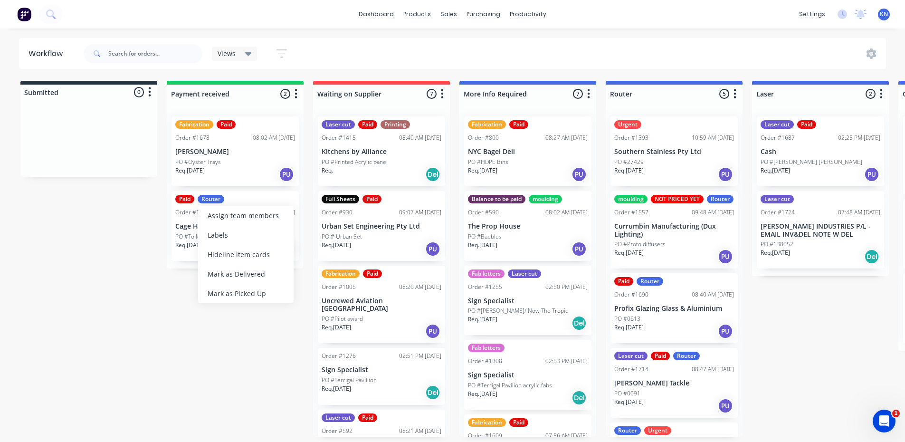
click at [199, 203] on div "Paid Router" at bounding box center [235, 199] width 120 height 9
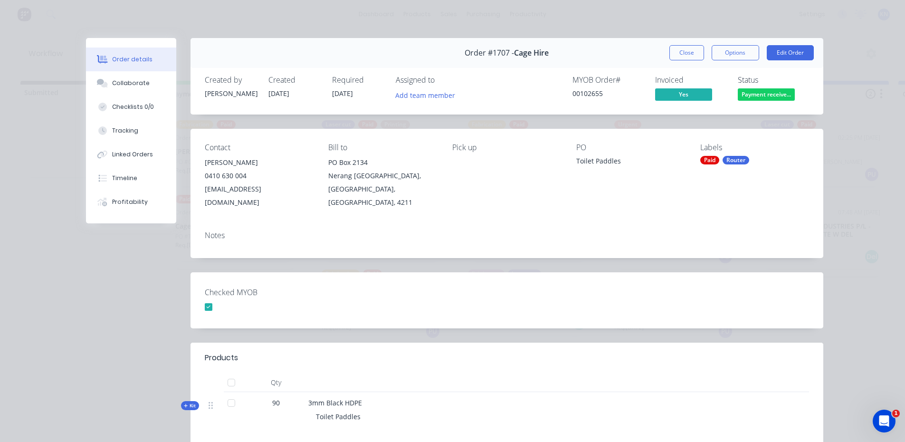
click at [719, 159] on div "Paid Router" at bounding box center [754, 160] width 109 height 9
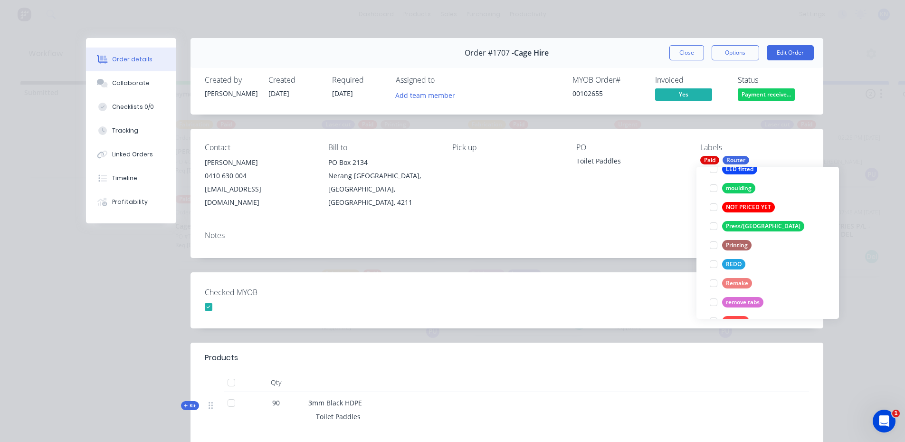
scroll to position [380, 0]
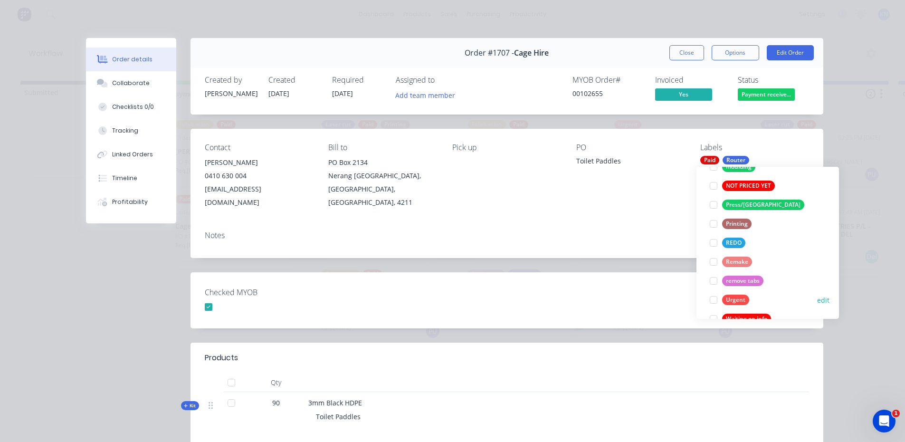
click at [713, 300] on div at bounding box center [713, 299] width 19 height 19
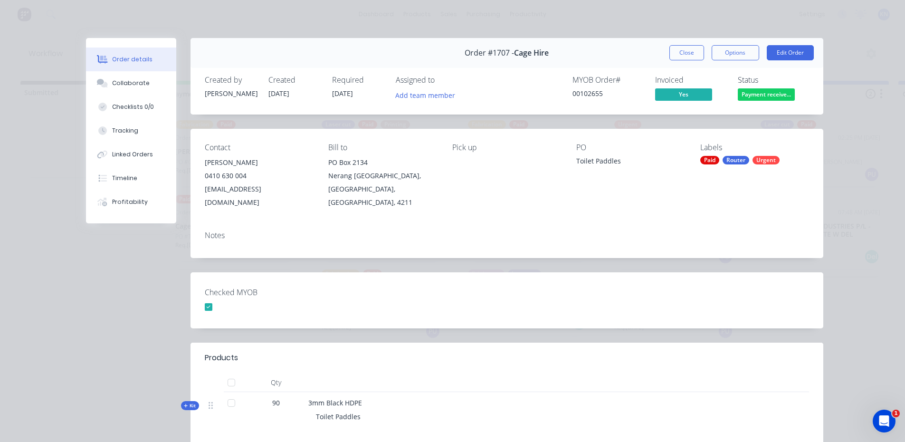
click at [657, 284] on div "Checked MYOB" at bounding box center [506, 300] width 633 height 56
click at [689, 51] on button "Close" at bounding box center [686, 52] width 35 height 15
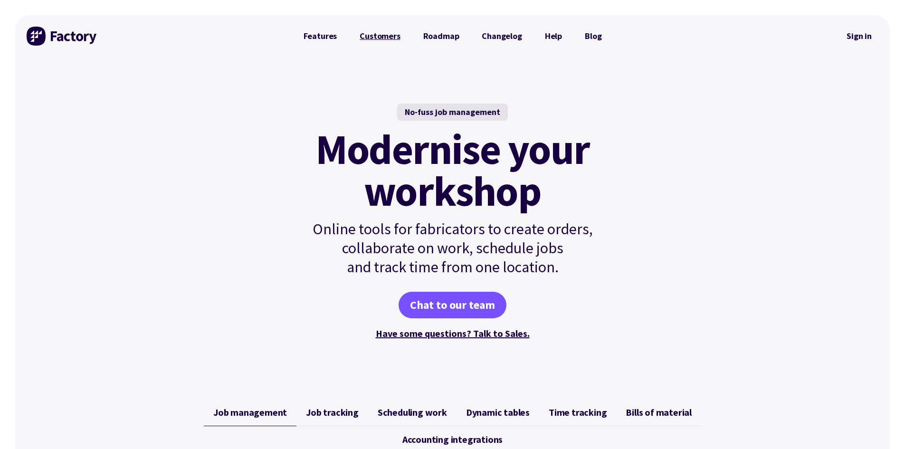
click at [384, 36] on link "Customers" at bounding box center [379, 36] width 63 height 19
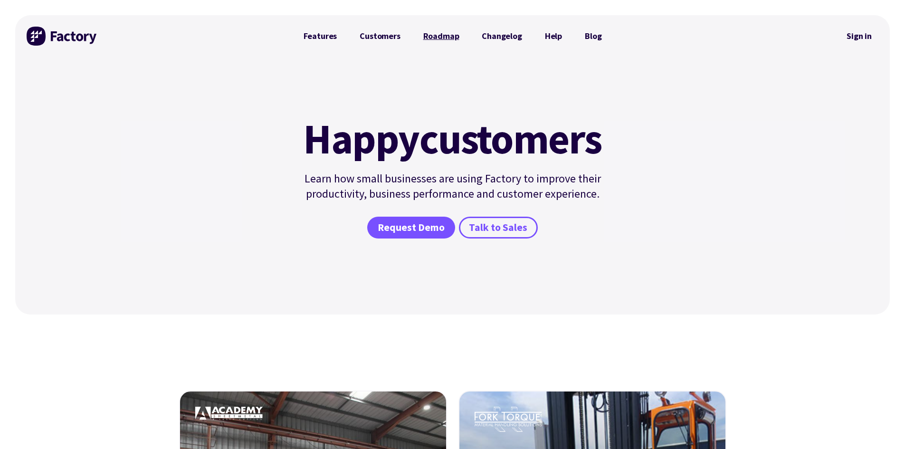
click at [438, 37] on link "Roadmap" at bounding box center [441, 36] width 59 height 19
